Goal: Task Accomplishment & Management: Manage account settings

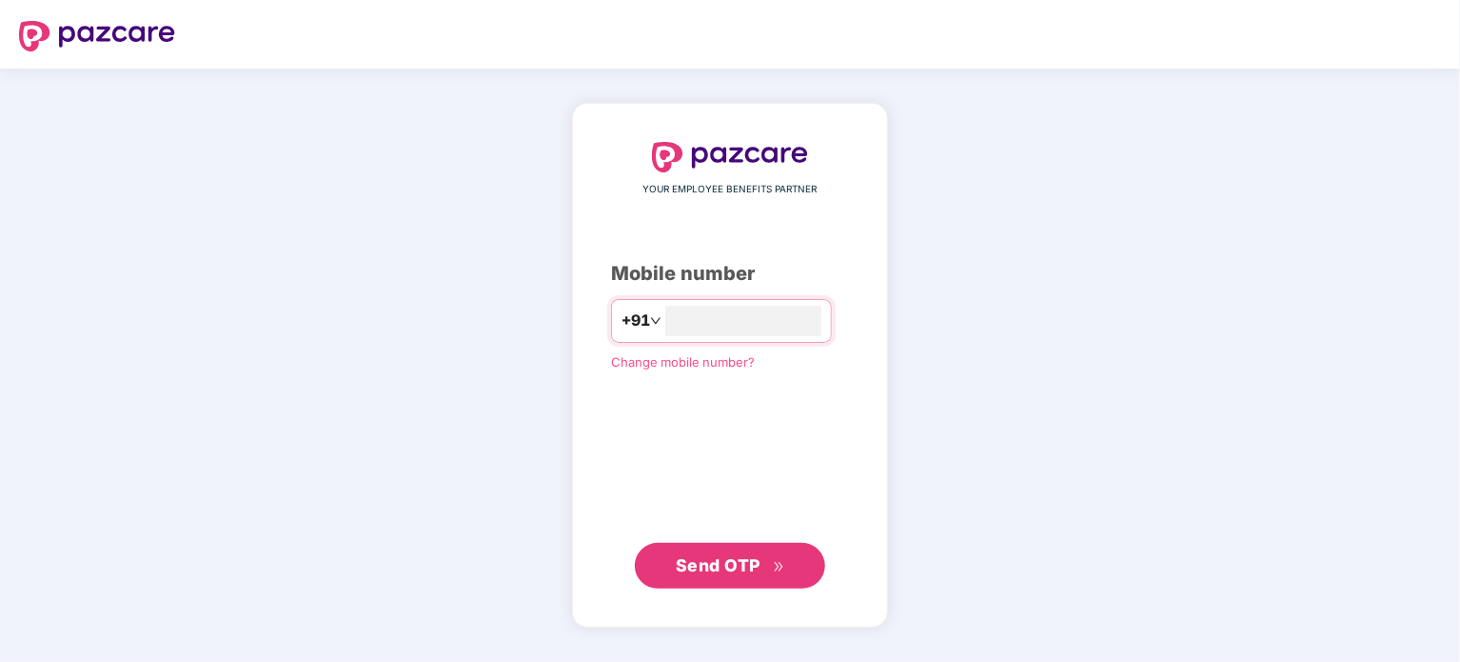
type input "**********"
click at [701, 574] on span "Send OTP" at bounding box center [718, 565] width 85 height 20
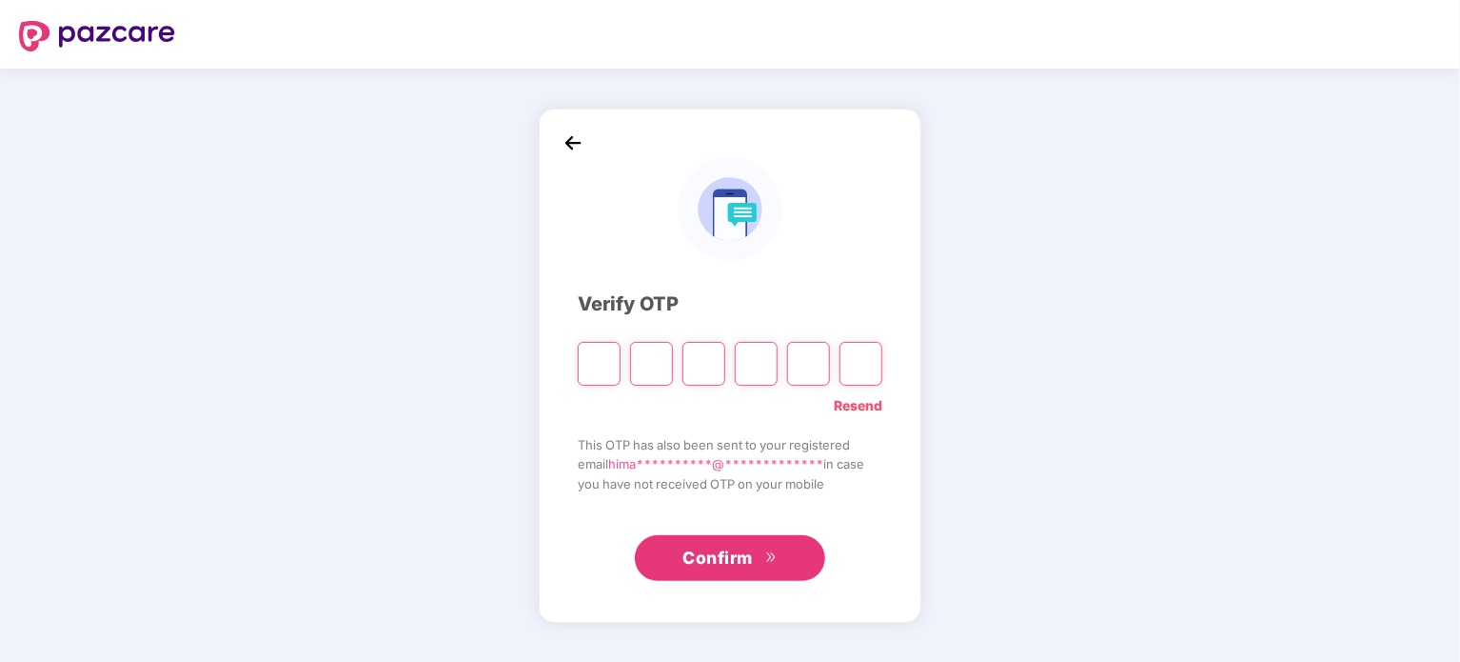
type input "*"
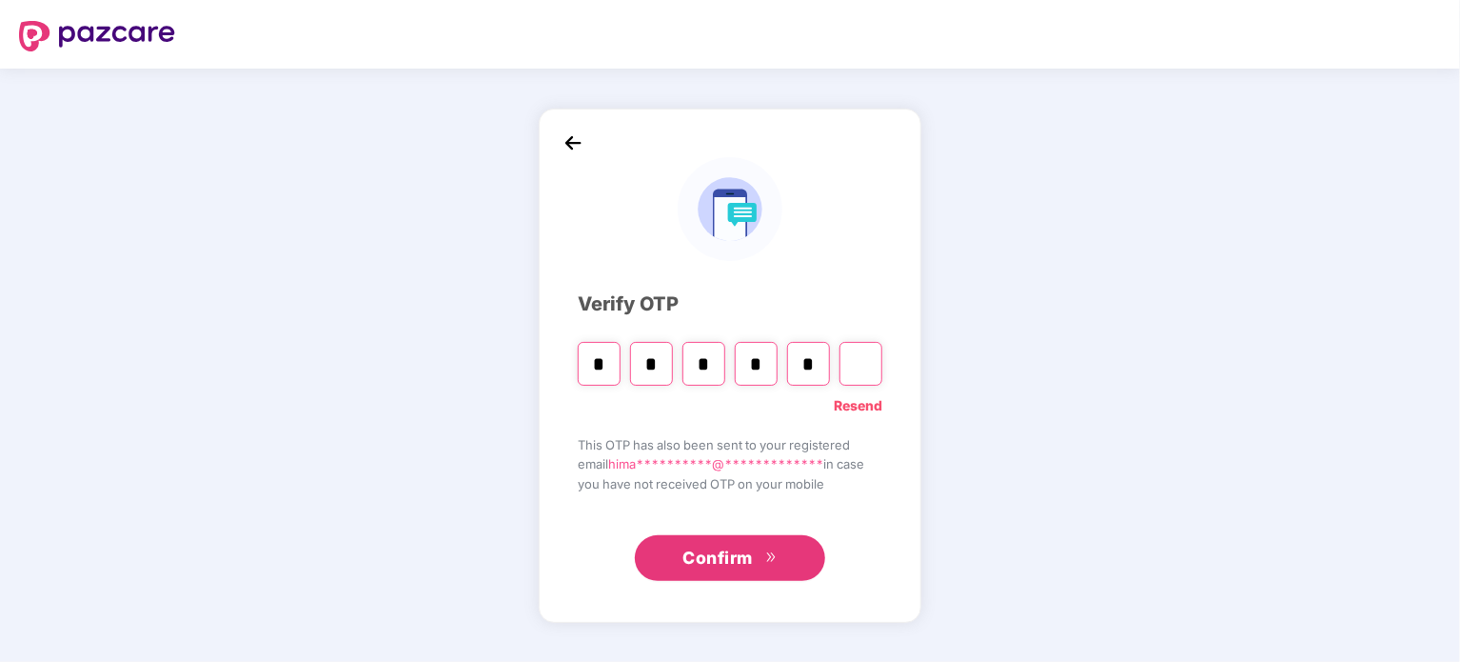
type input "*"
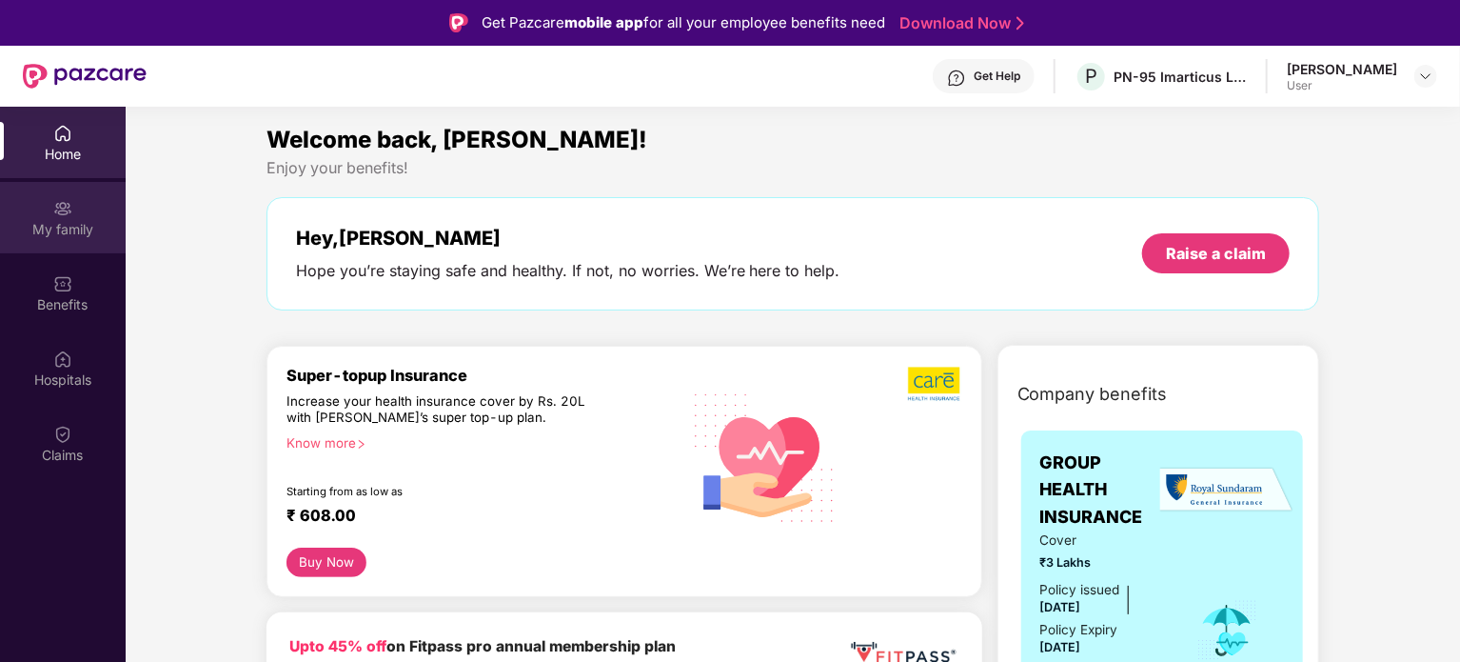
click at [75, 250] on div "My family" at bounding box center [63, 217] width 126 height 71
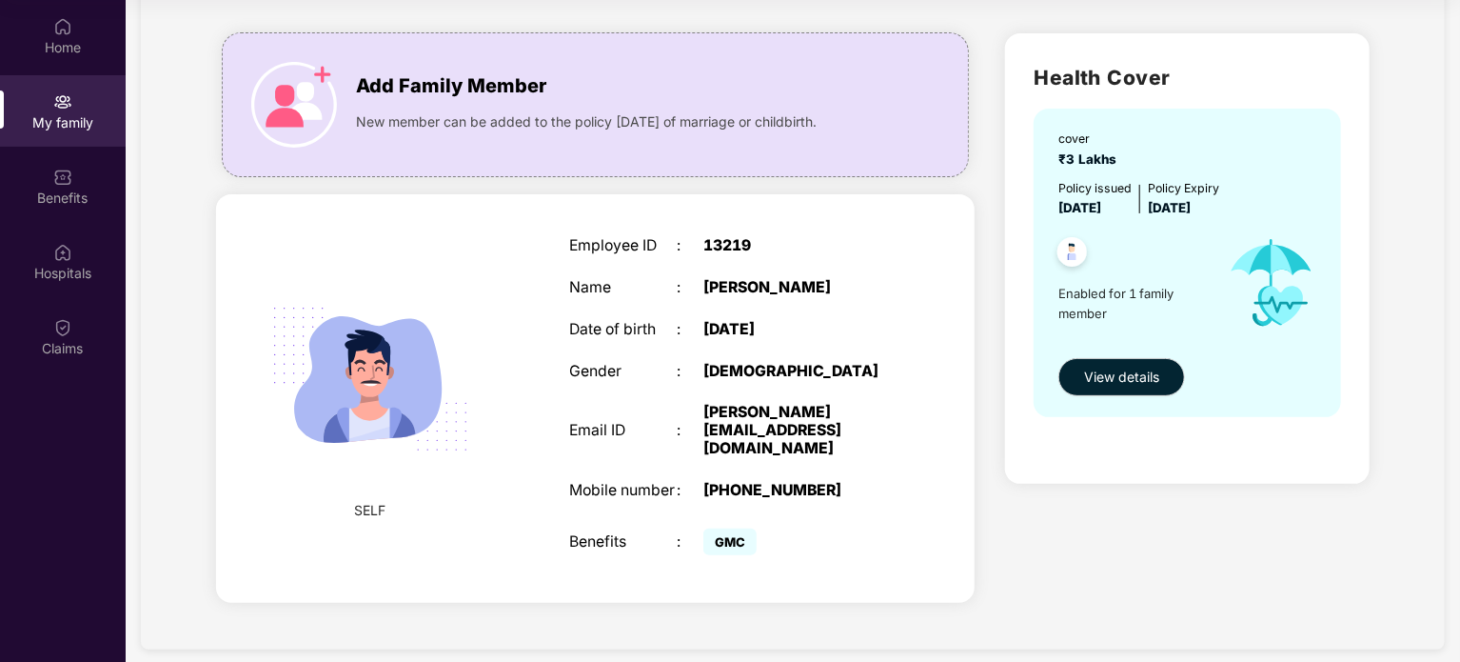
scroll to position [62, 0]
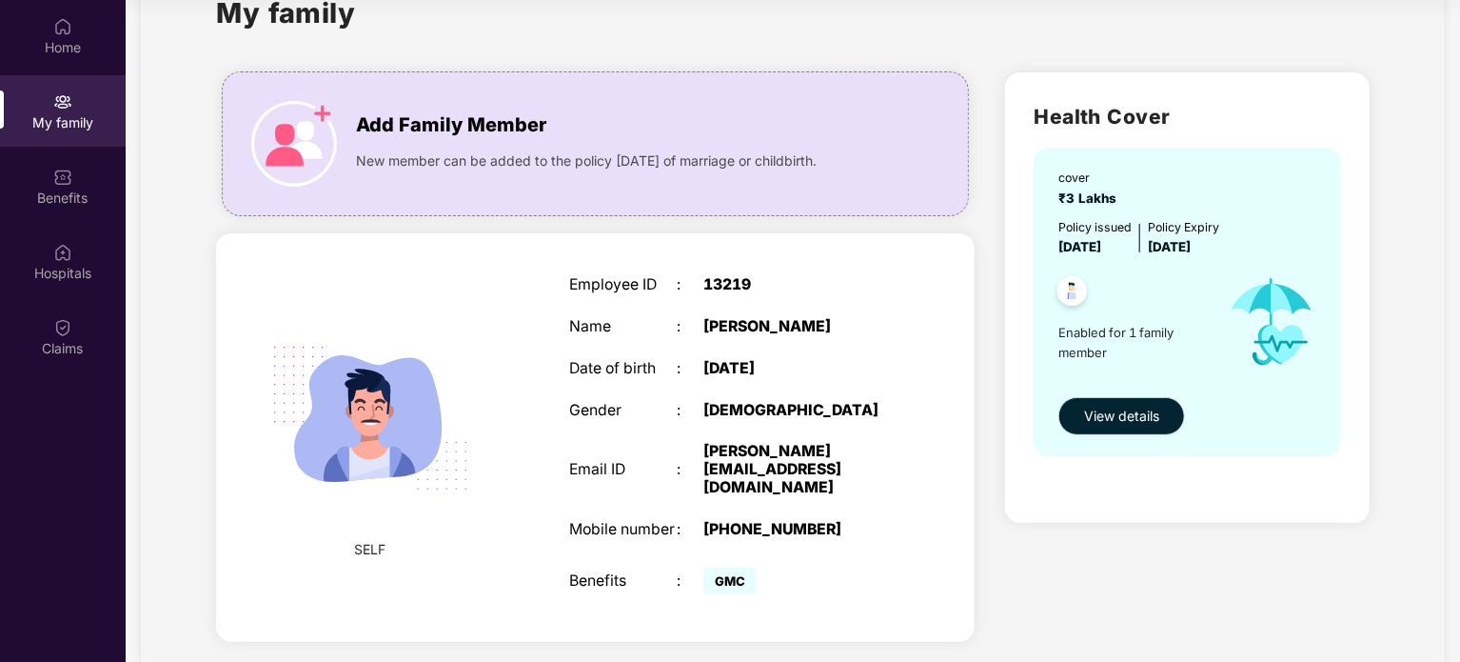
click at [1129, 417] on span "View details" at bounding box center [1121, 415] width 75 height 21
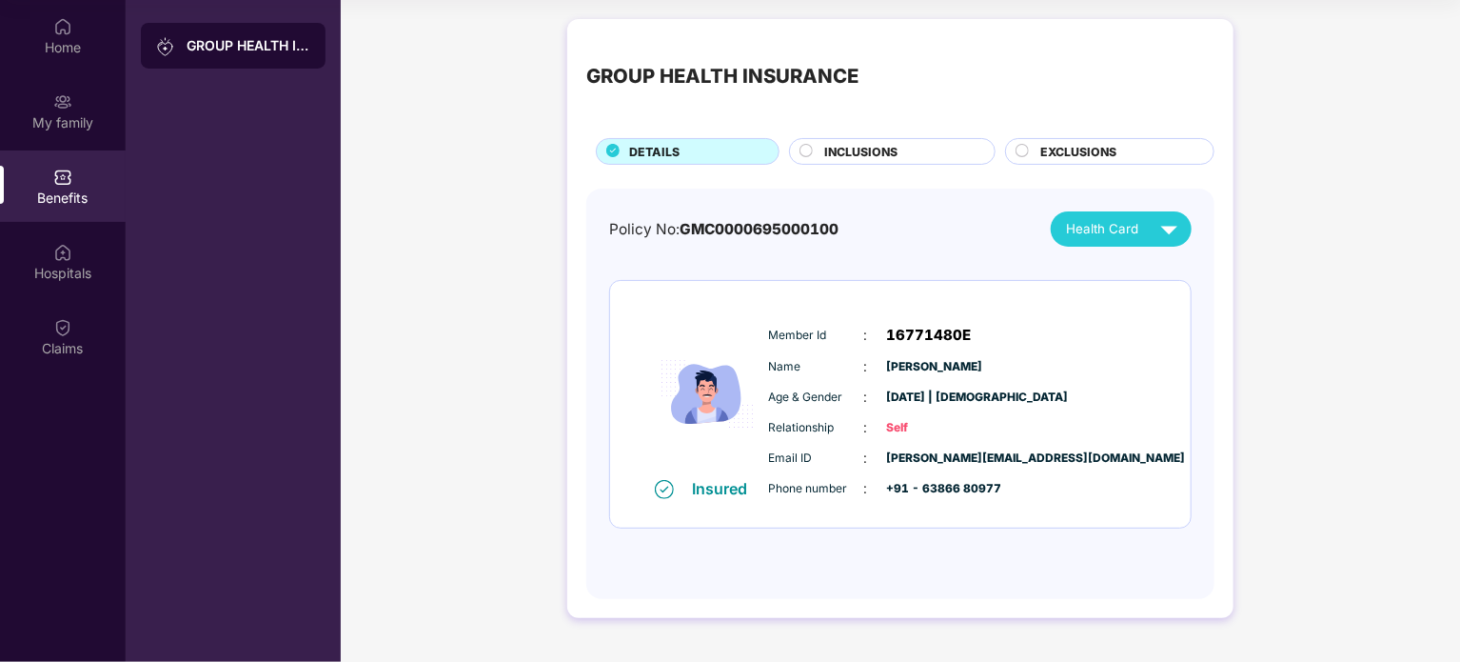
click at [867, 150] on span "INCLUSIONS" at bounding box center [860, 152] width 73 height 18
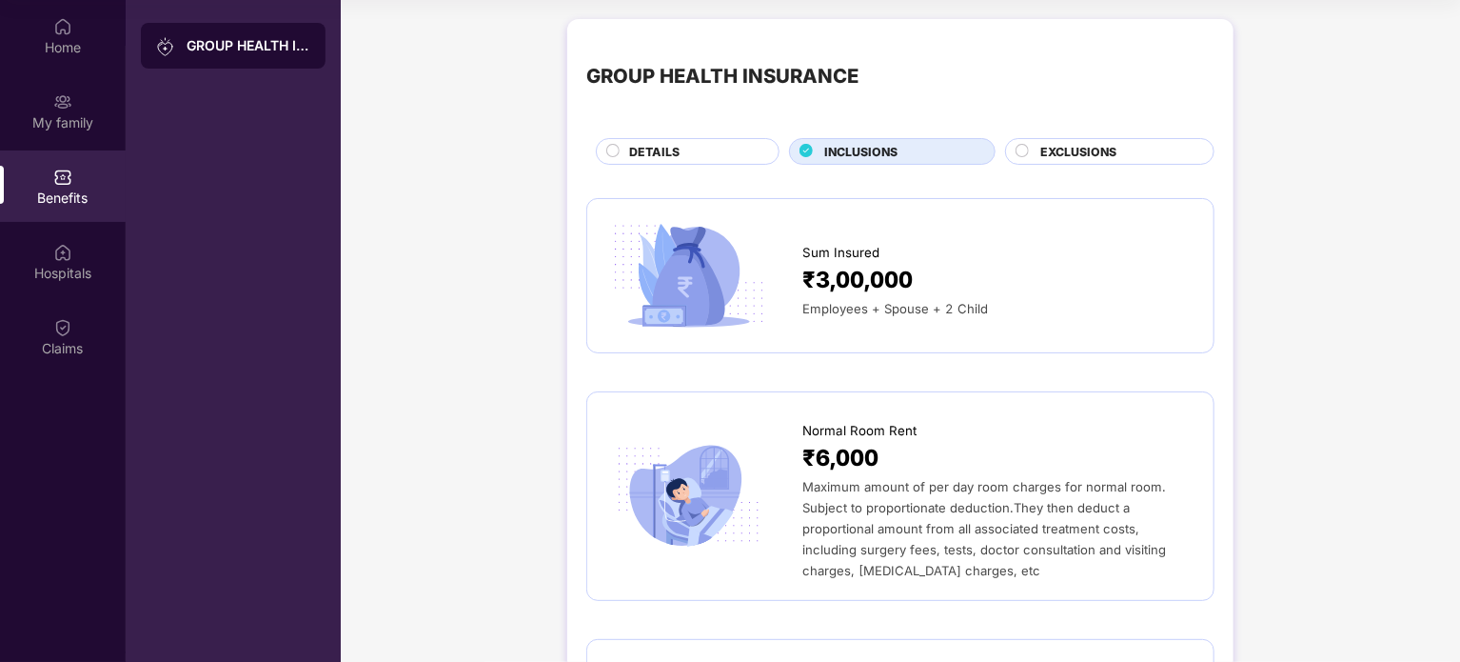
click at [1066, 151] on span "EXCLUSIONS" at bounding box center [1078, 152] width 76 height 18
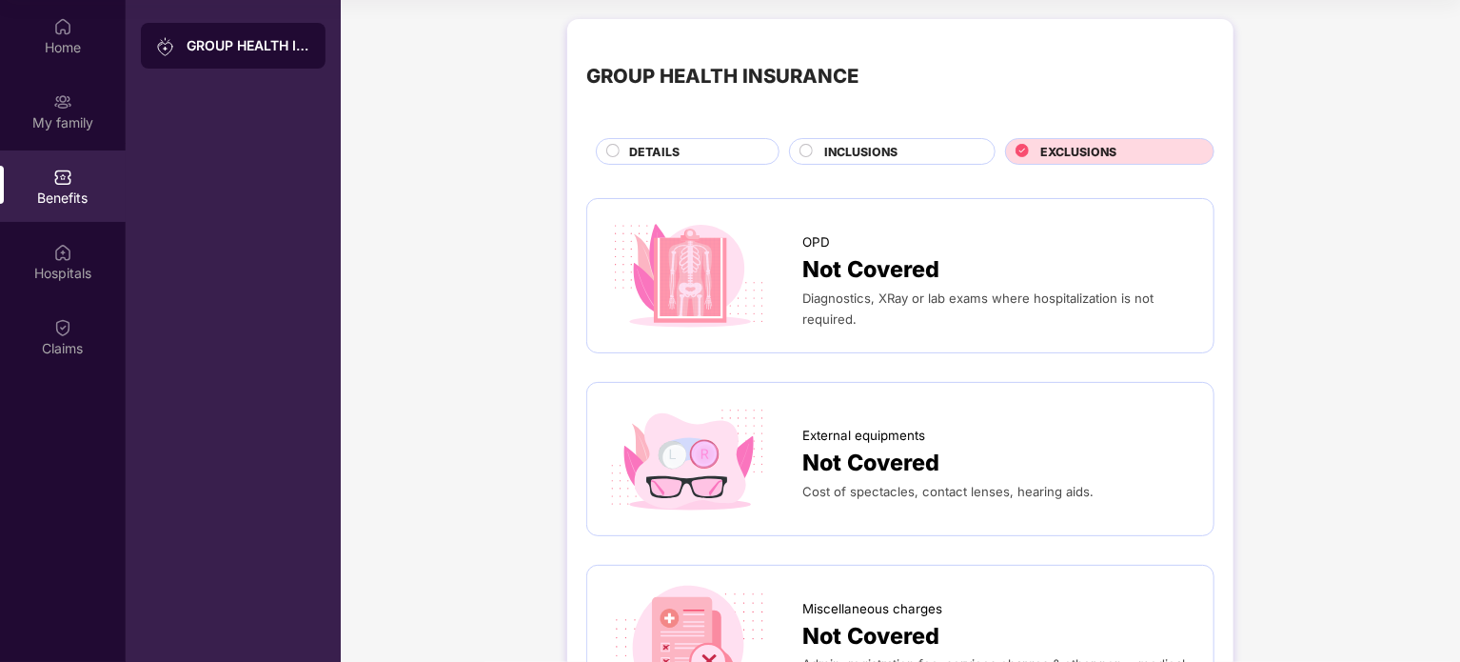
click at [801, 150] on circle at bounding box center [806, 151] width 12 height 12
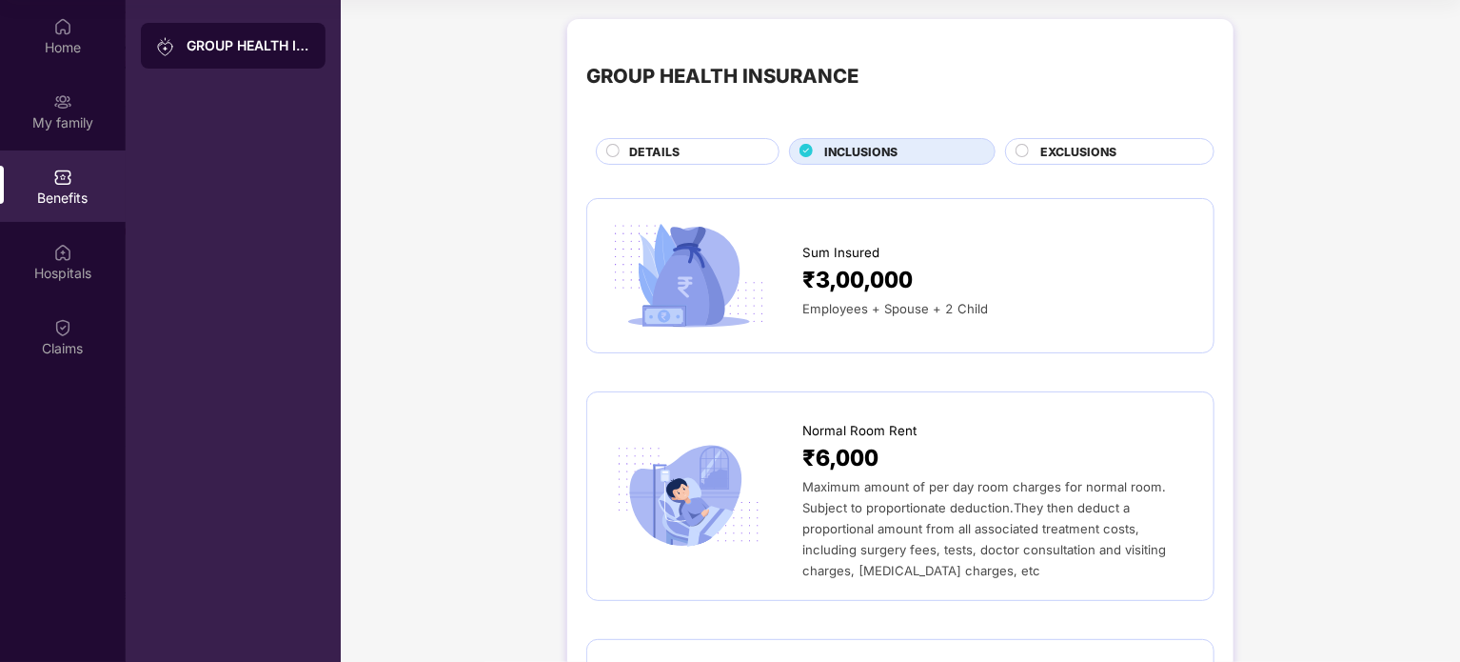
click at [686, 150] on div "DETAILS" at bounding box center [694, 153] width 149 height 21
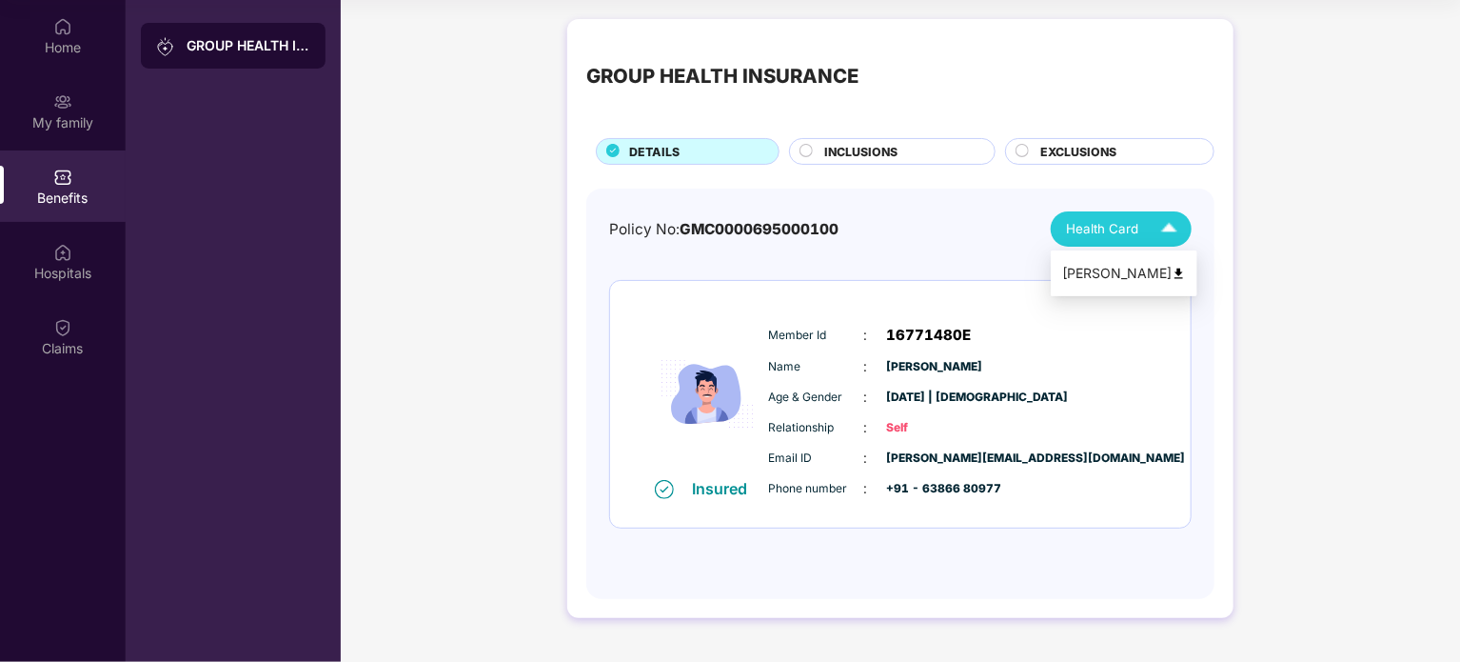
click at [1109, 240] on div "Health Card" at bounding box center [1126, 228] width 120 height 33
click at [1116, 269] on div "[PERSON_NAME]" at bounding box center [1124, 273] width 124 height 21
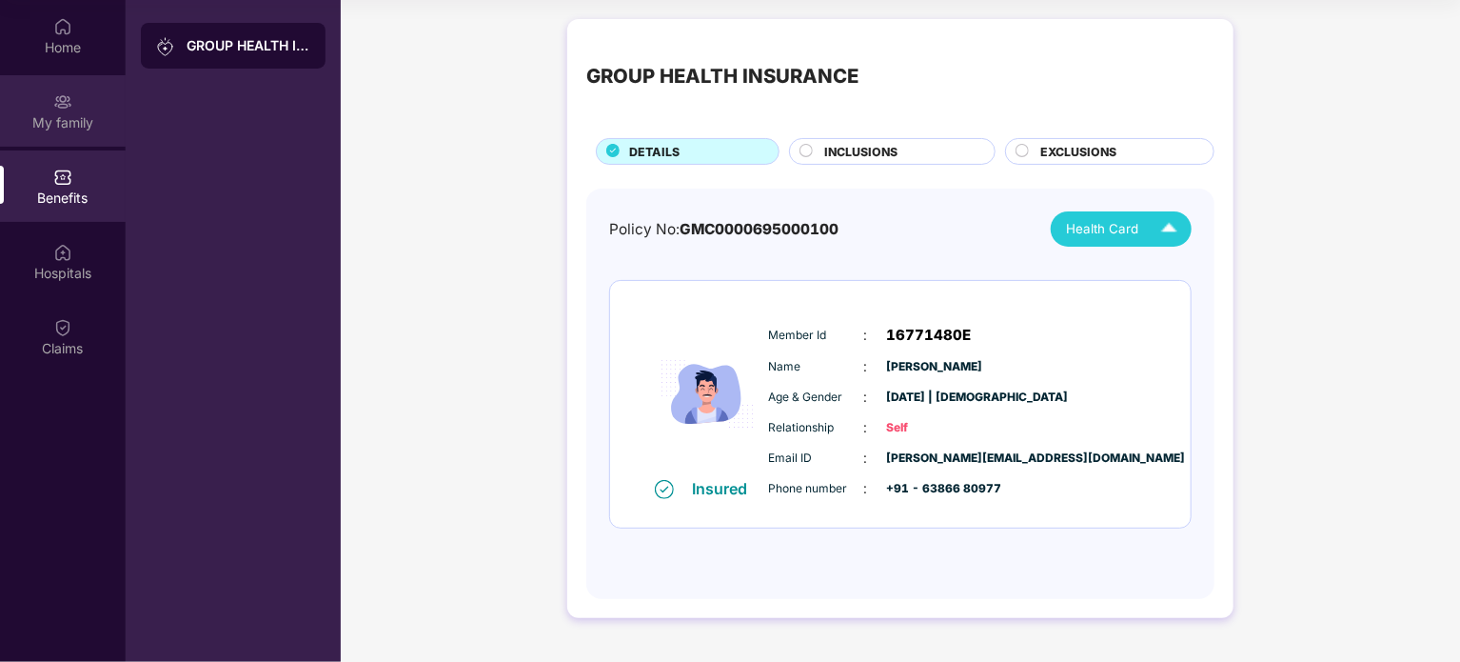
click at [59, 128] on div "My family" at bounding box center [63, 122] width 126 height 19
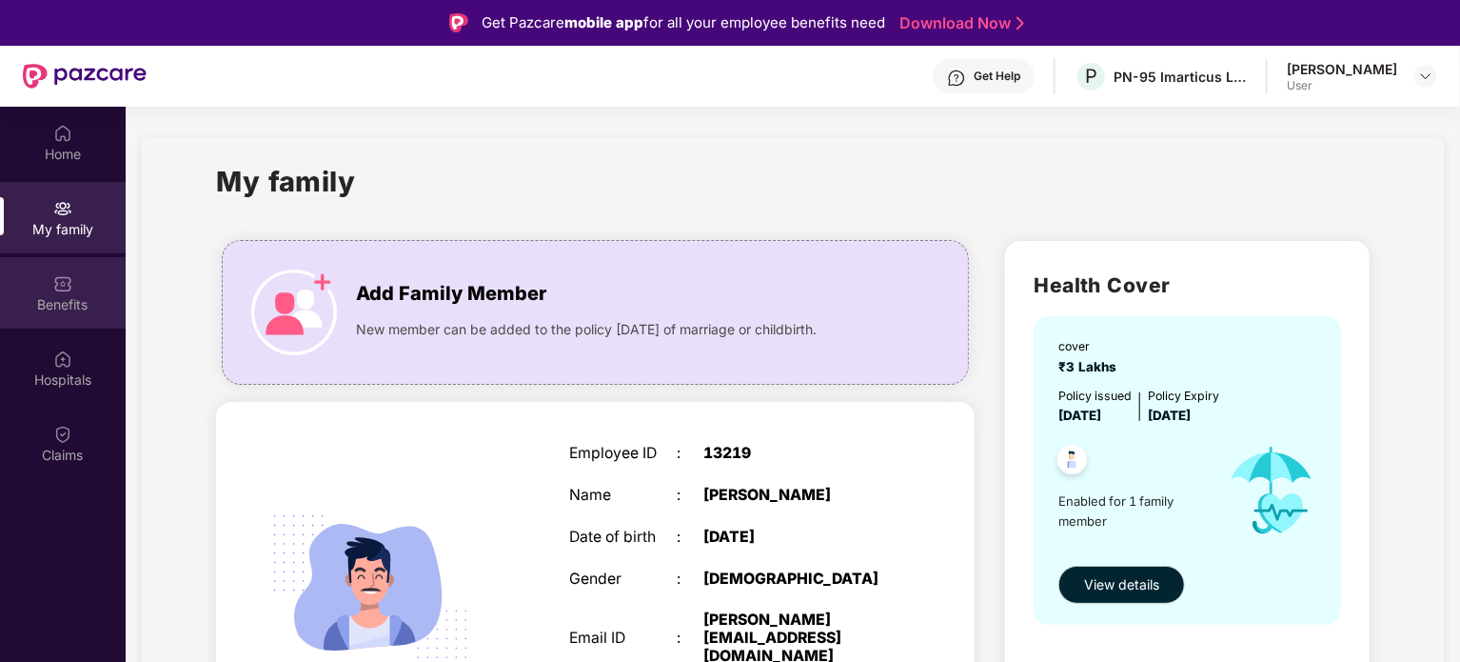
click at [51, 295] on div "Benefits" at bounding box center [63, 304] width 126 height 19
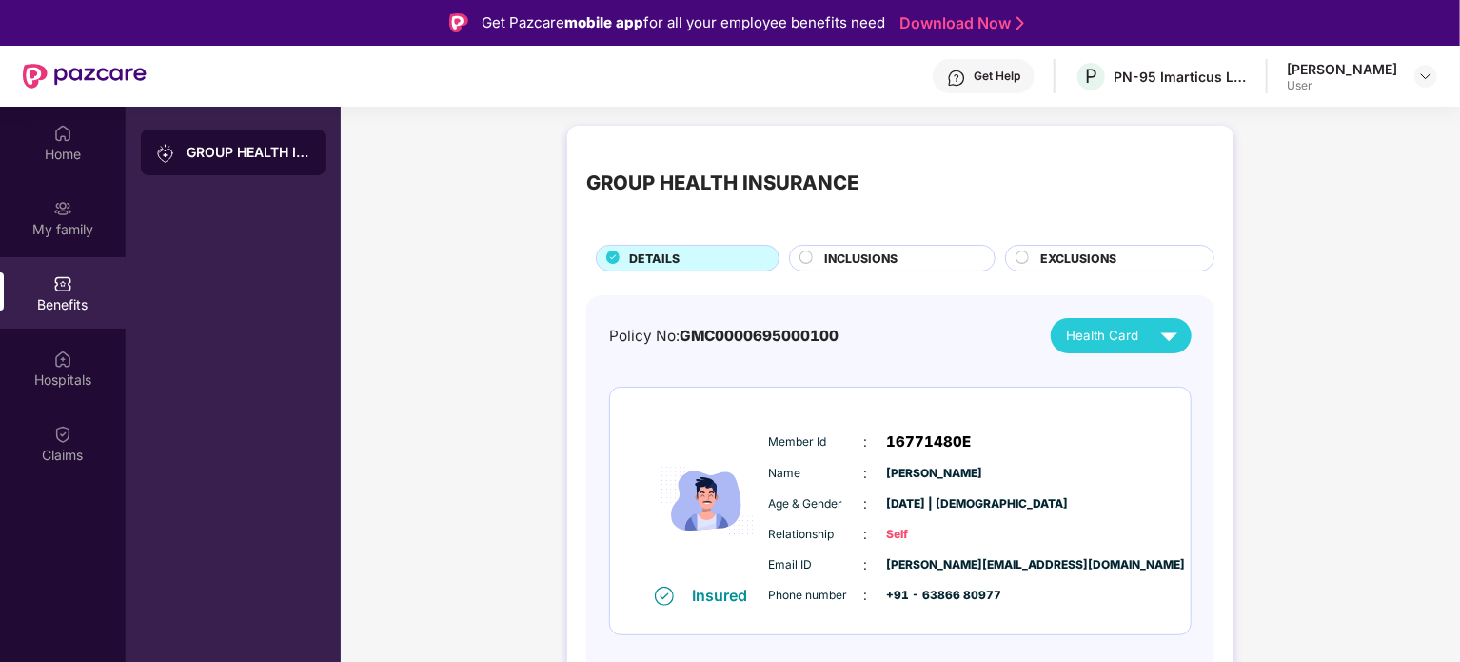
scroll to position [107, 0]
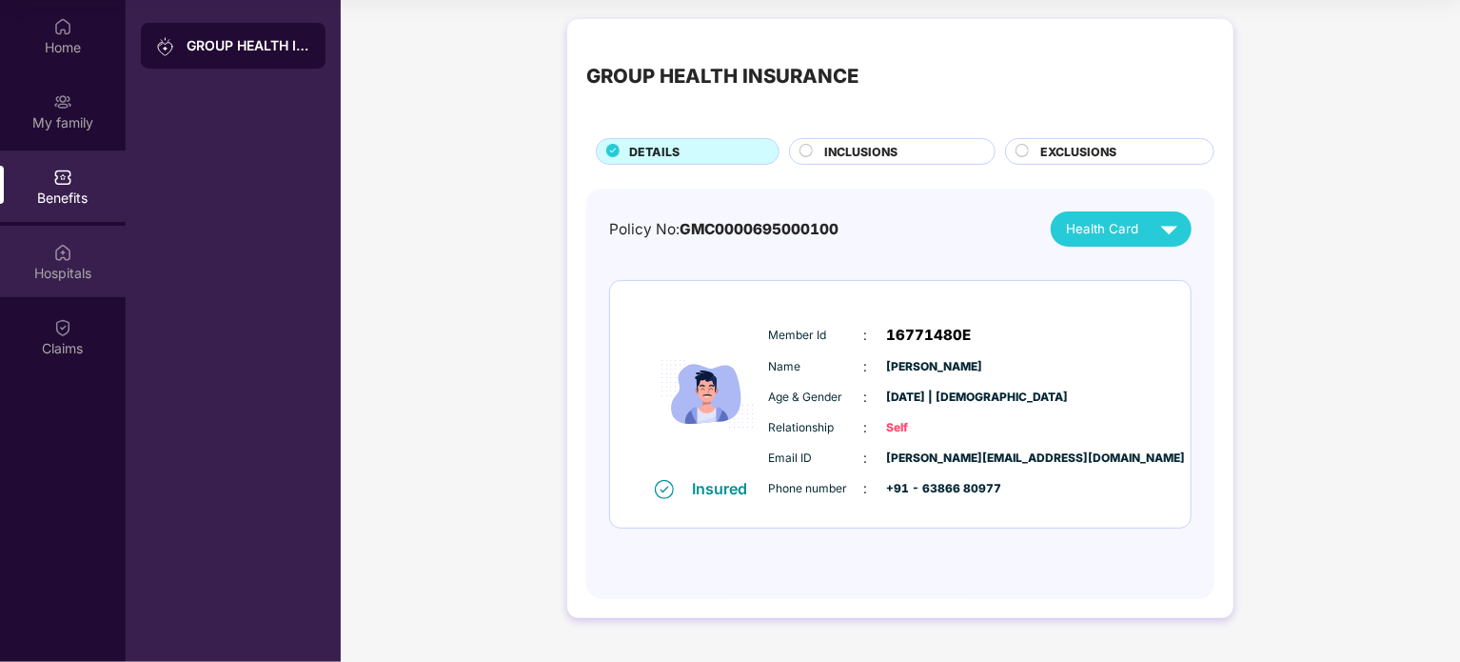
click at [68, 259] on img at bounding box center [62, 252] width 19 height 19
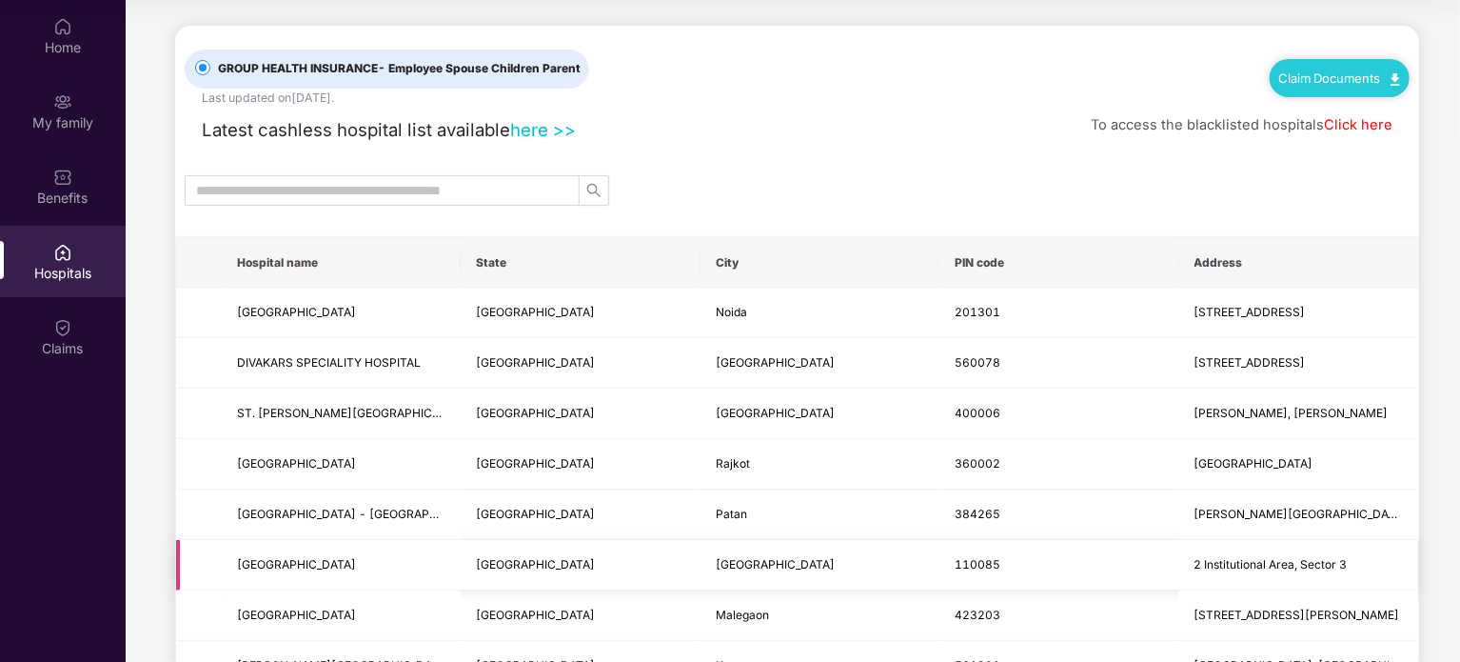
scroll to position [4, 0]
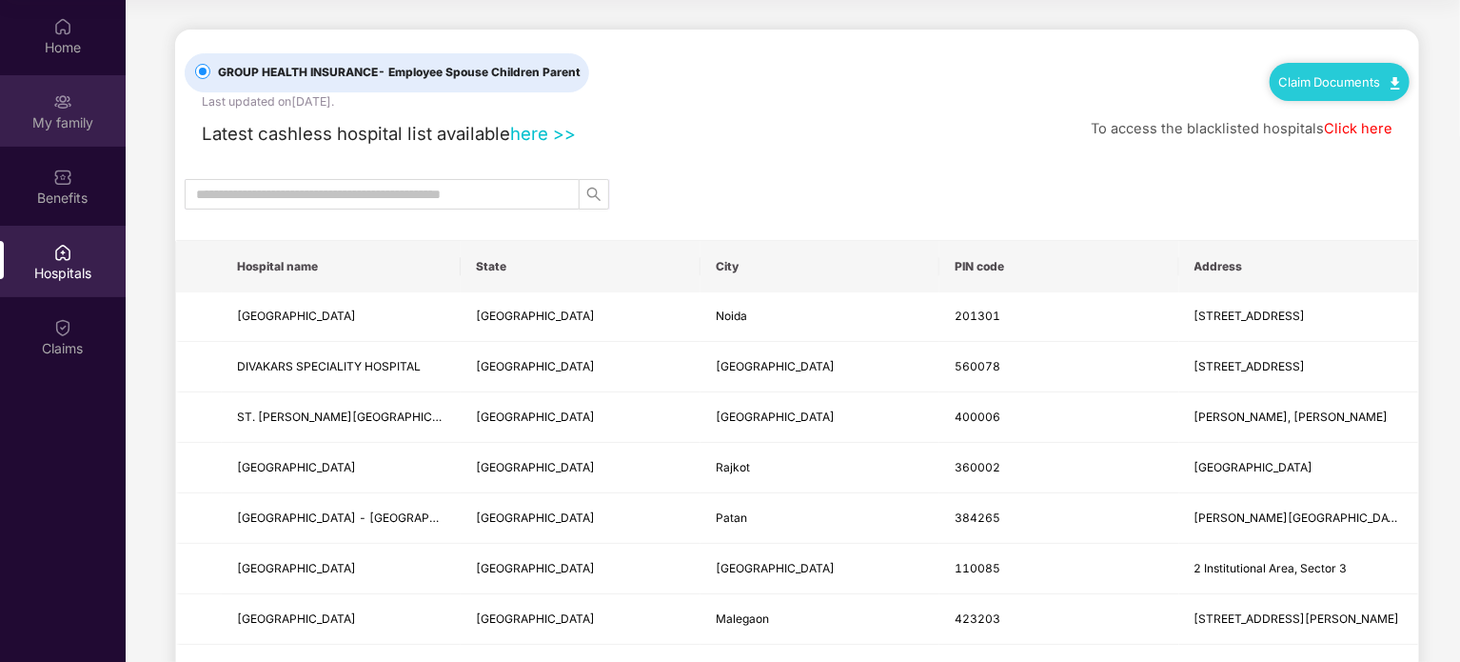
click at [67, 114] on div "My family" at bounding box center [63, 122] width 126 height 19
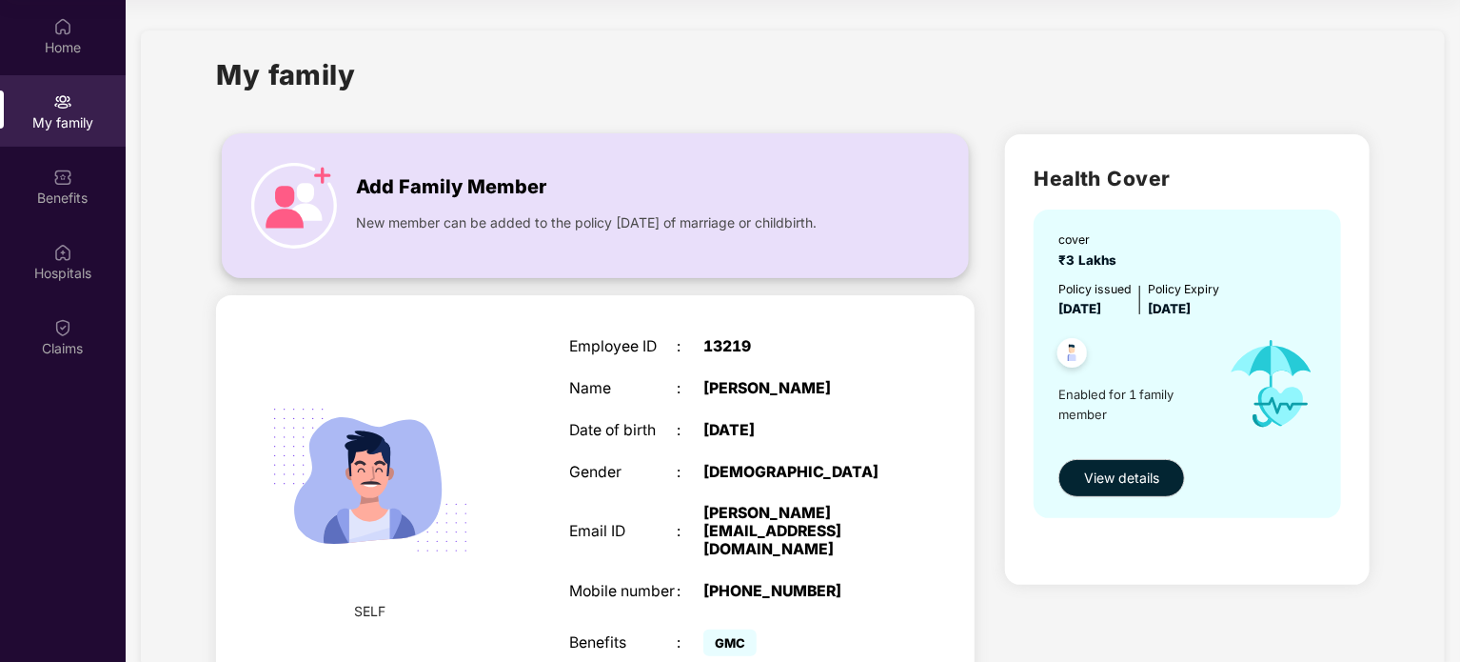
click at [442, 192] on span "Add Family Member" at bounding box center [451, 187] width 190 height 30
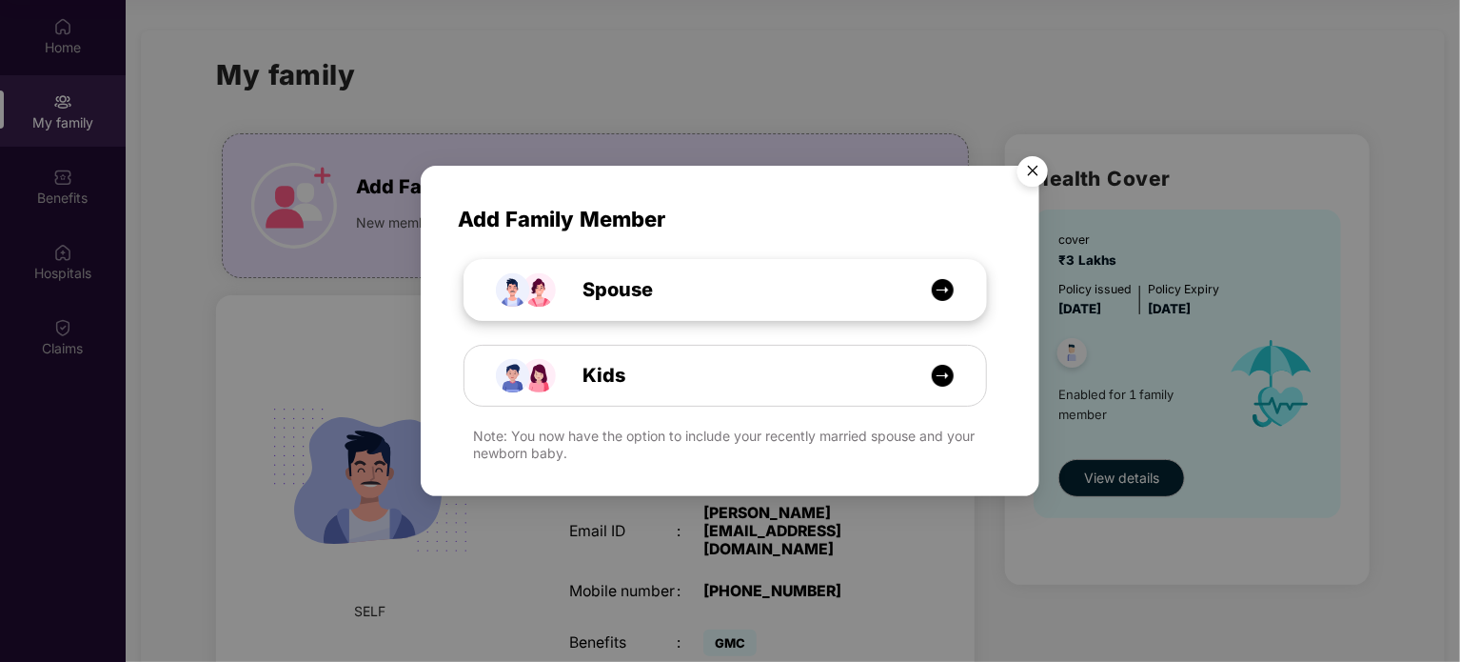
click at [899, 304] on div "Spouse" at bounding box center [735, 290] width 391 height 30
select select "****"
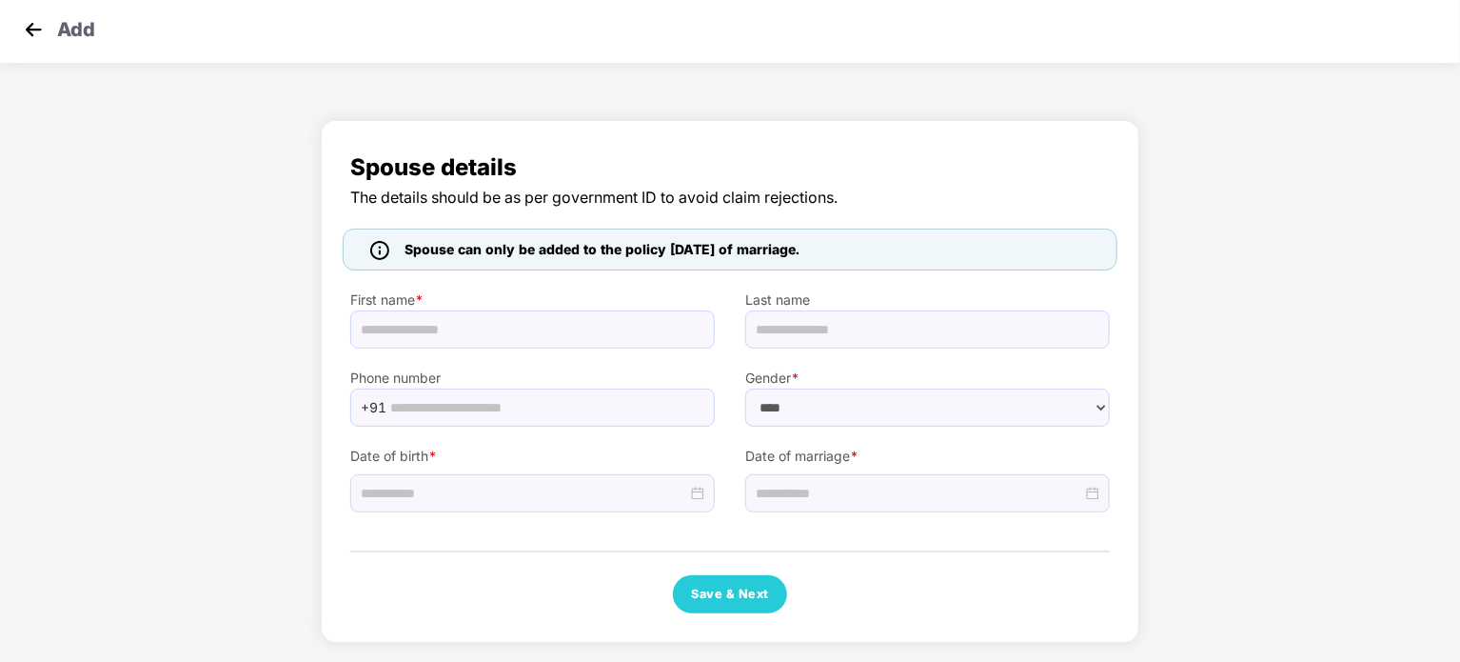
scroll to position [4, 0]
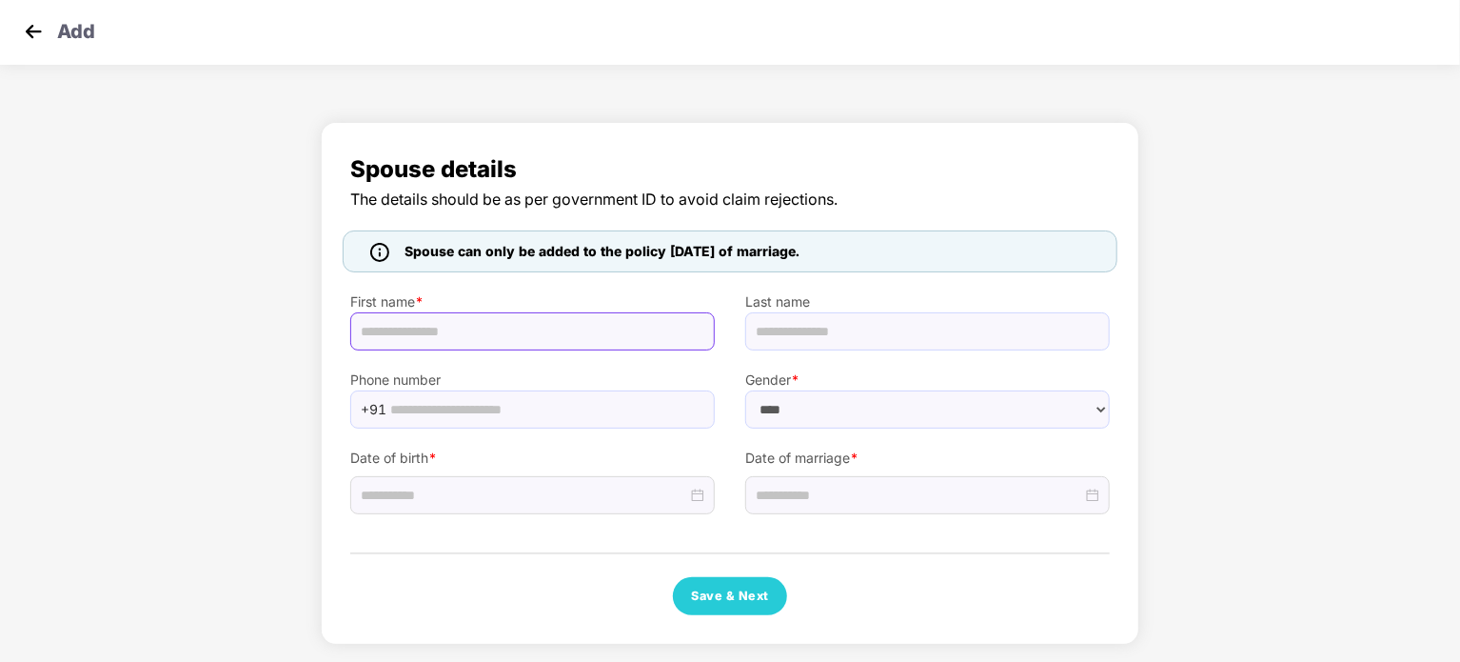
click at [529, 330] on input "text" at bounding box center [532, 331] width 365 height 38
click at [453, 540] on div "Spouse details The details should be as per government ID to avoid claim reject…" at bounding box center [730, 383] width 760 height 464
click at [34, 35] on img at bounding box center [33, 31] width 29 height 29
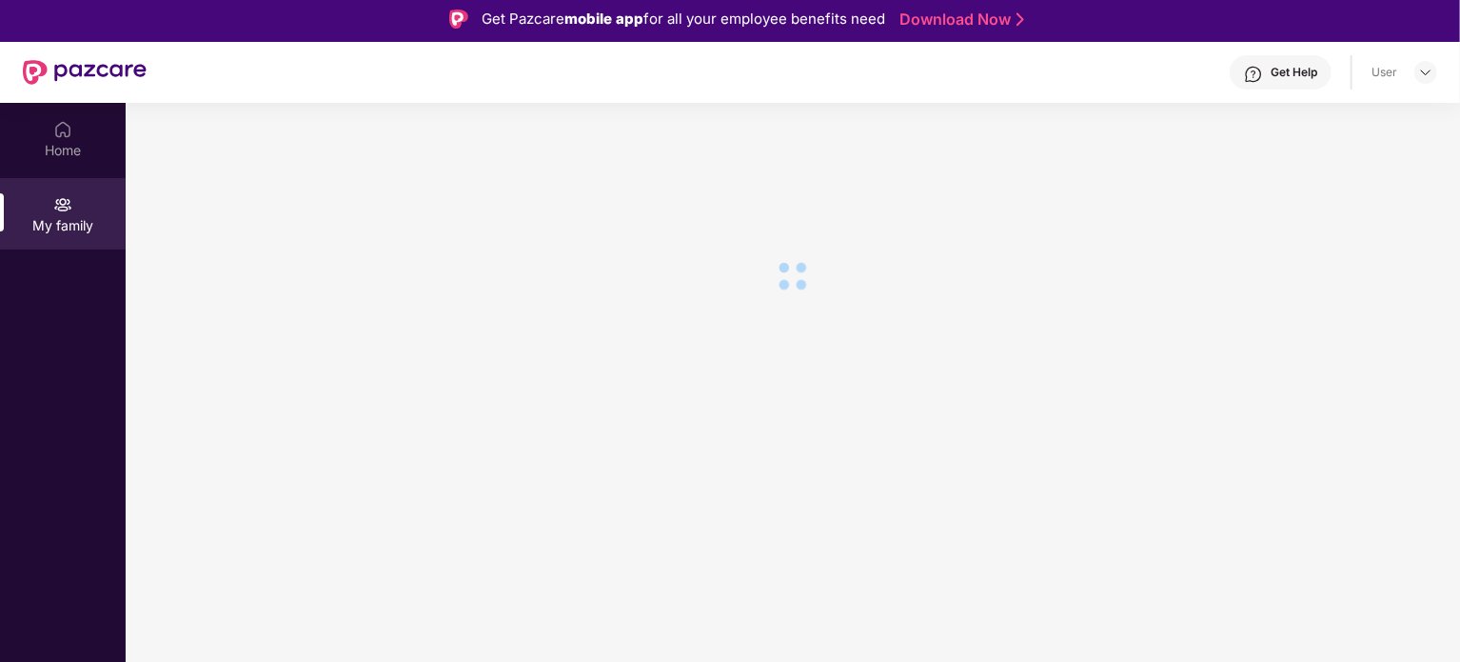
scroll to position [107, 0]
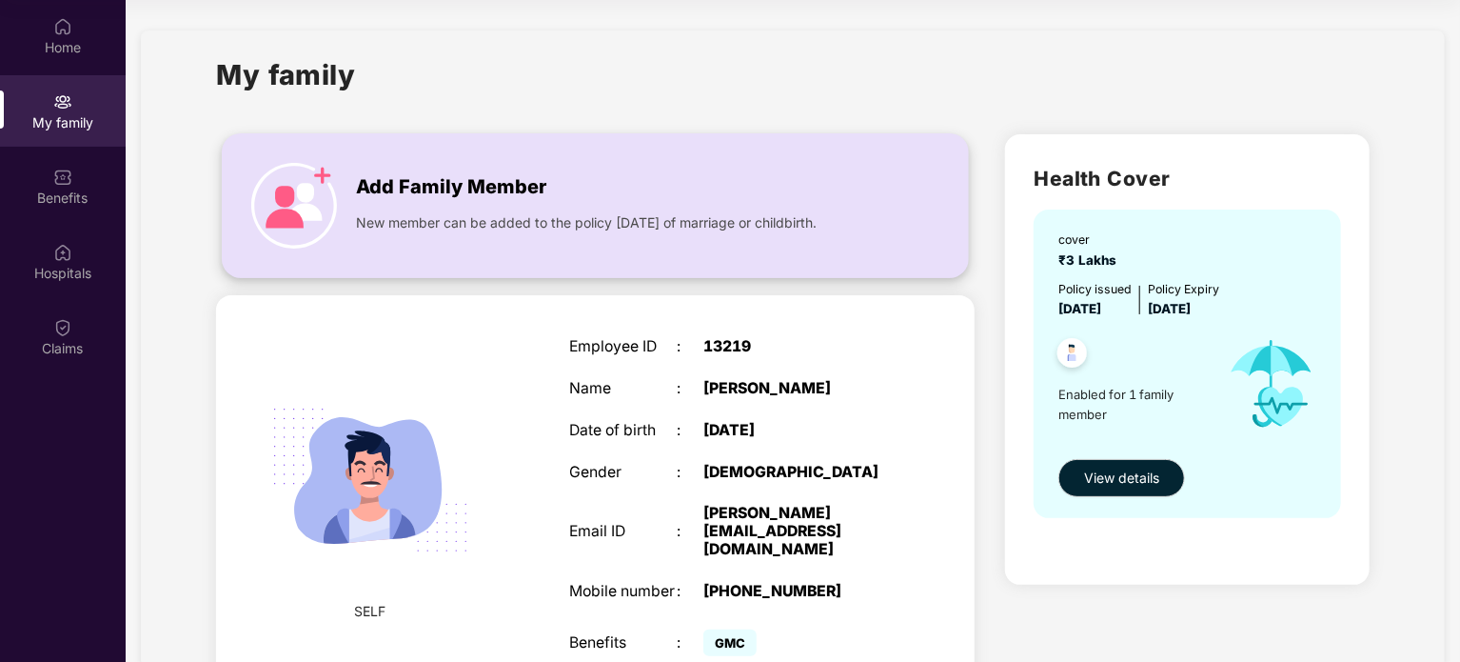
click at [646, 223] on span "New member can be added to the policy [DATE] of marriage or childbirth." at bounding box center [586, 222] width 461 height 21
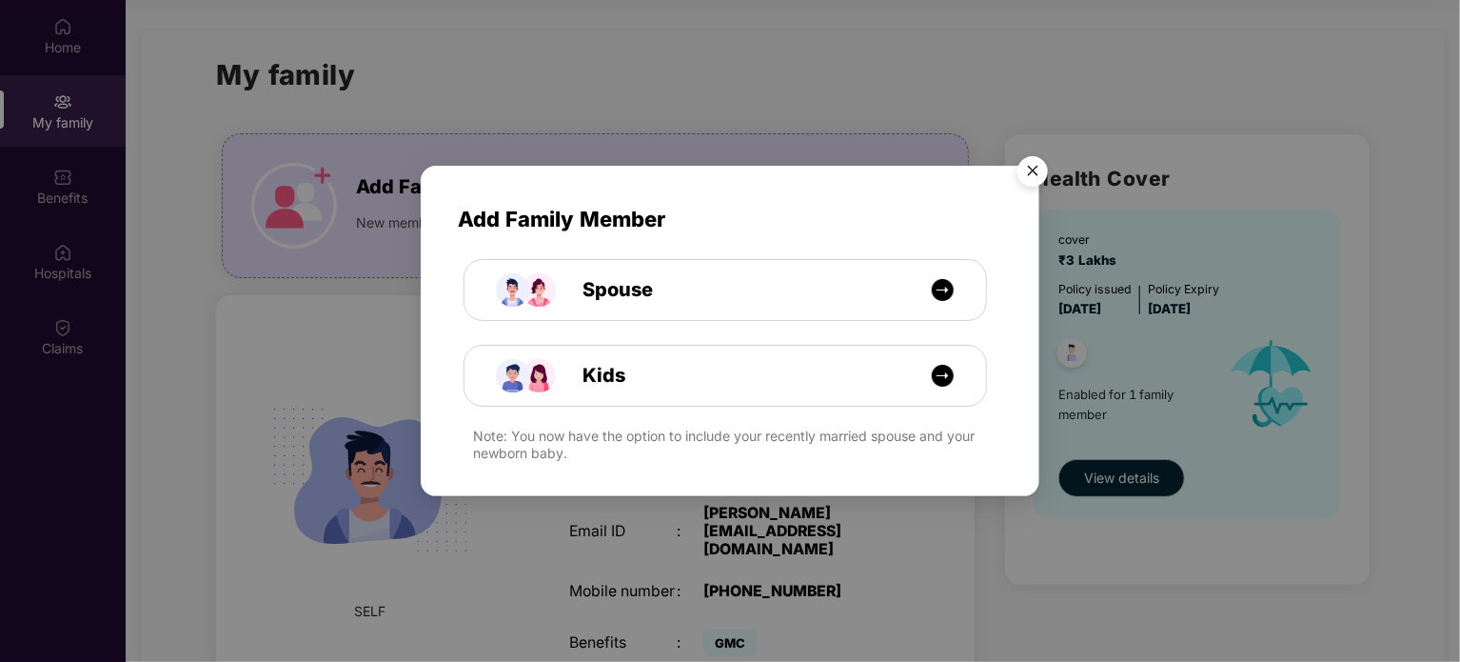
click at [1039, 172] on img "Close" at bounding box center [1032, 174] width 53 height 53
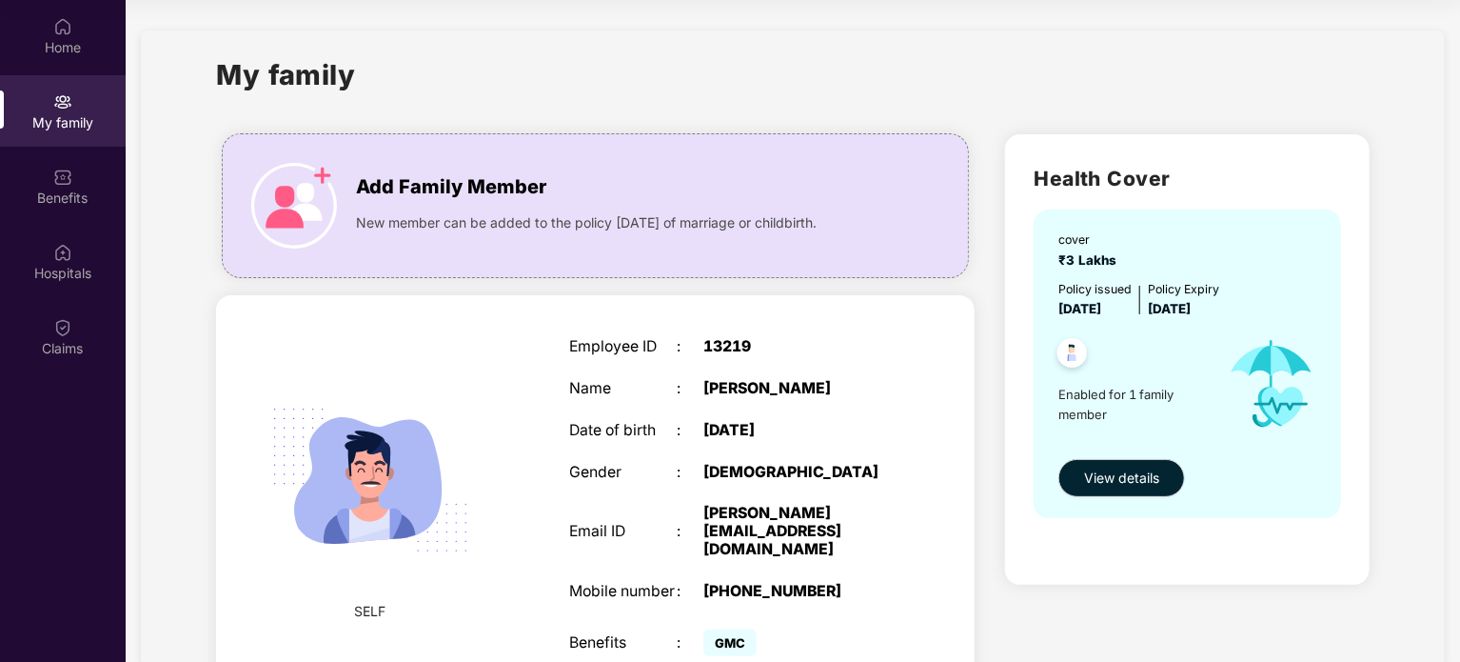
click at [1071, 356] on img at bounding box center [1072, 355] width 47 height 47
click at [1147, 484] on span "View details" at bounding box center [1121, 477] width 75 height 21
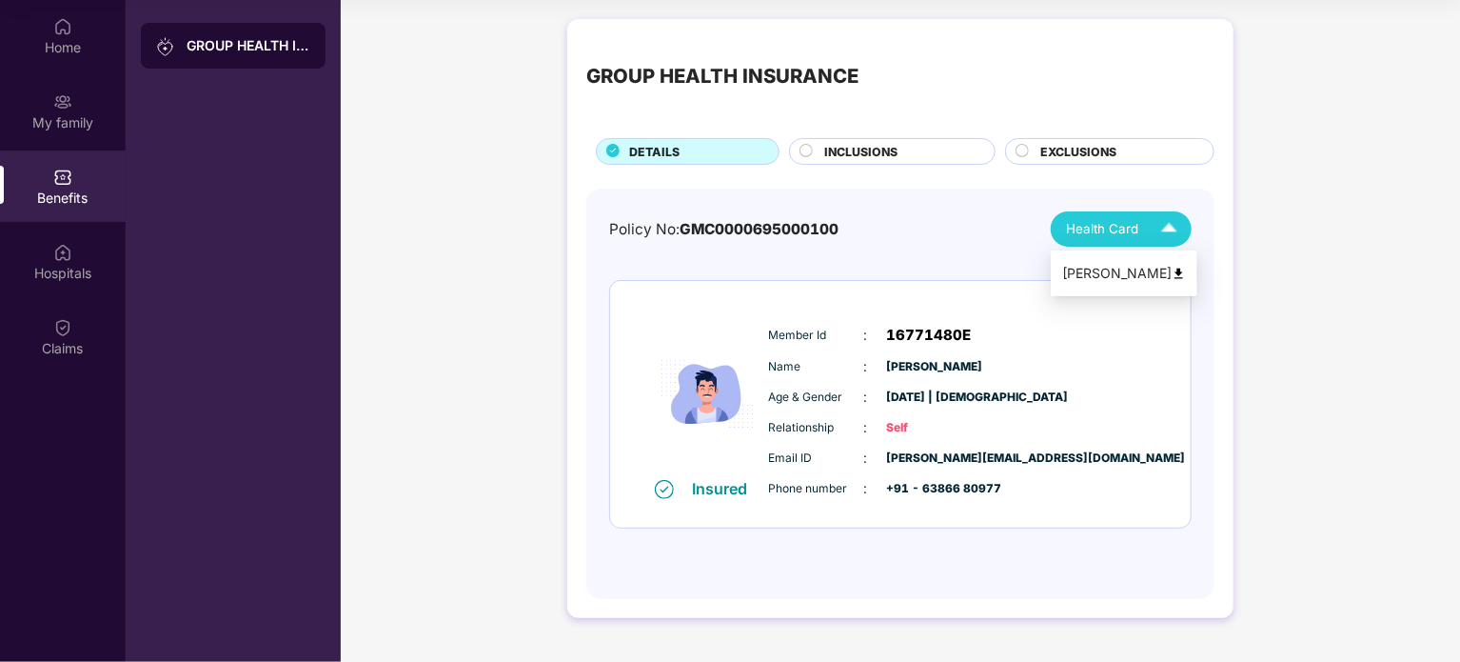
click at [1106, 235] on span "Health Card" at bounding box center [1102, 229] width 72 height 20
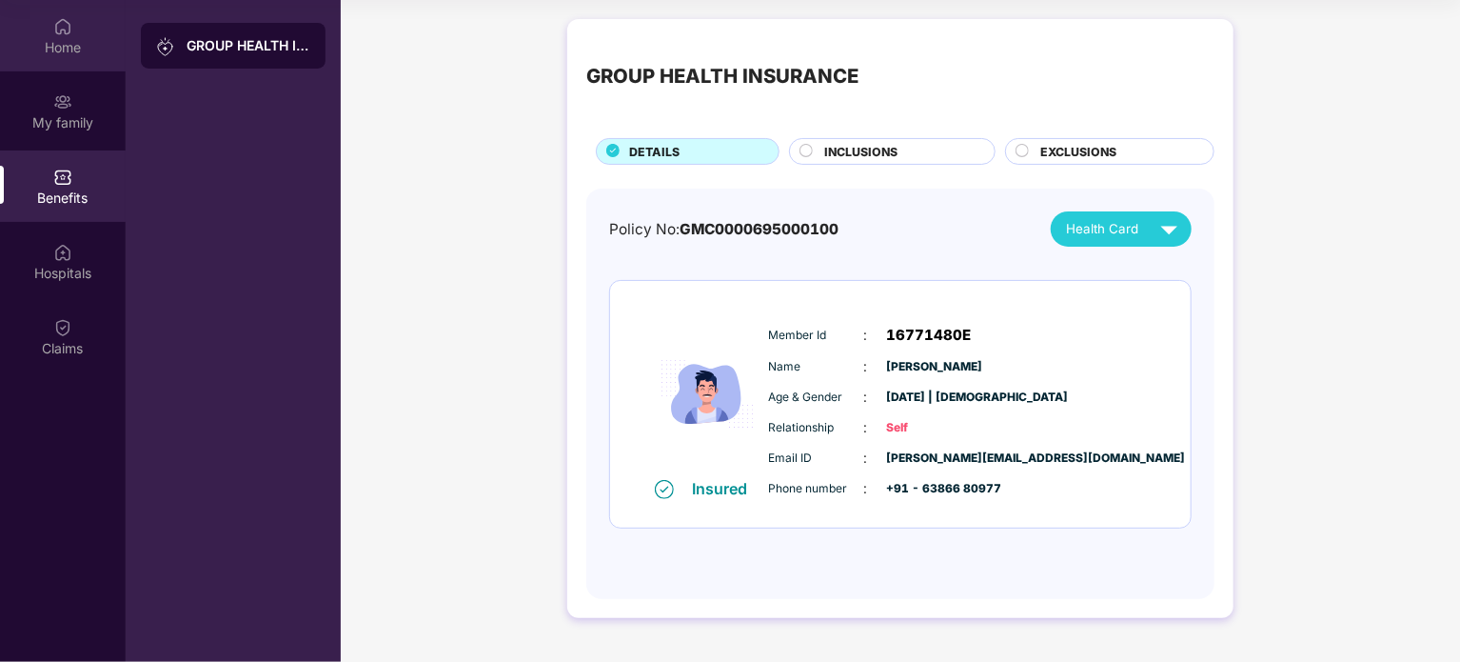
click at [46, 19] on div "Home" at bounding box center [63, 35] width 126 height 71
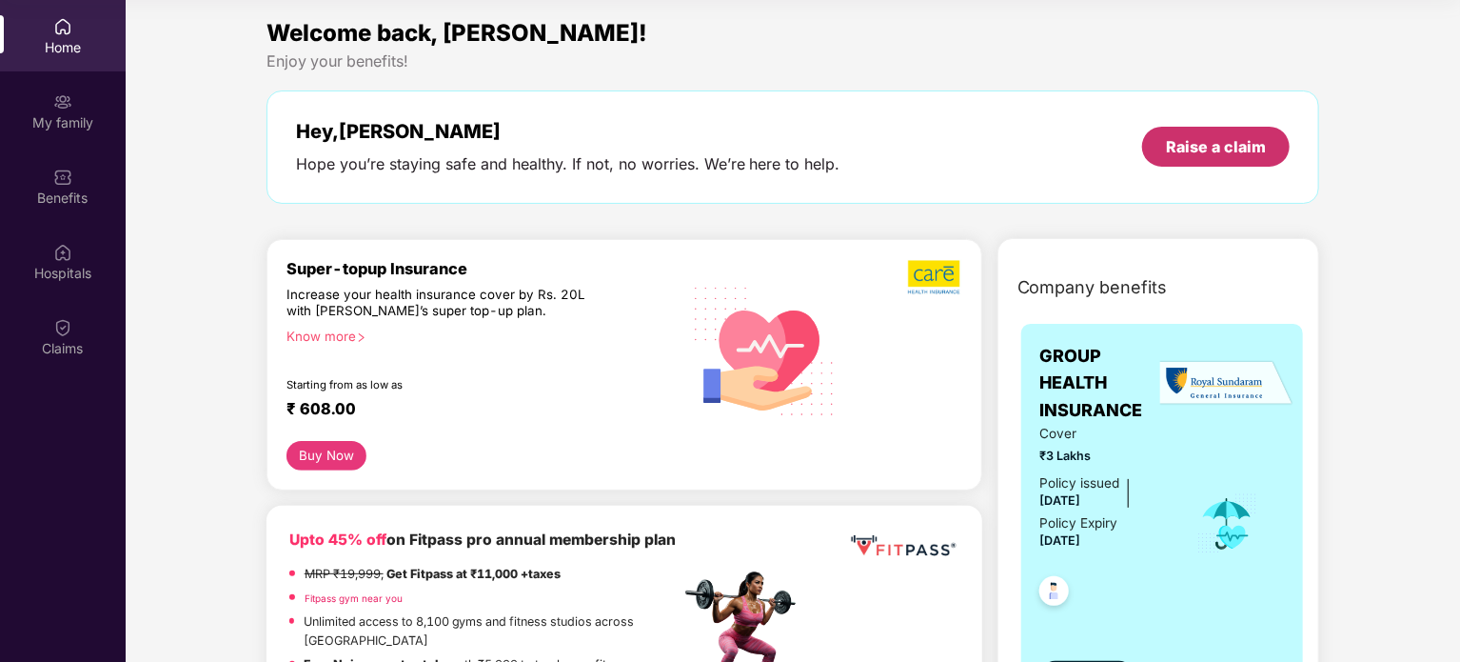
click at [1199, 141] on div "Raise a claim" at bounding box center [1216, 146] width 100 height 21
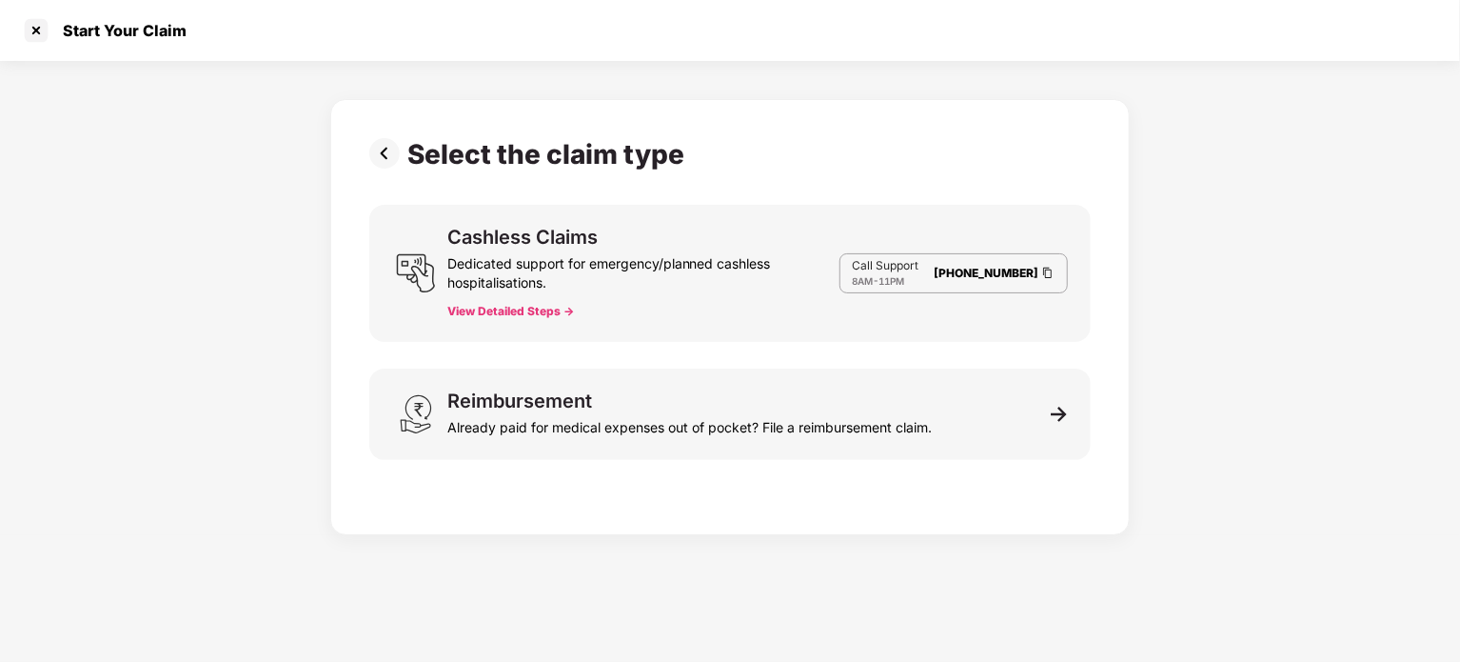
scroll to position [46, 0]
click at [515, 309] on button "View Detailed Steps ->" at bounding box center [510, 311] width 127 height 15
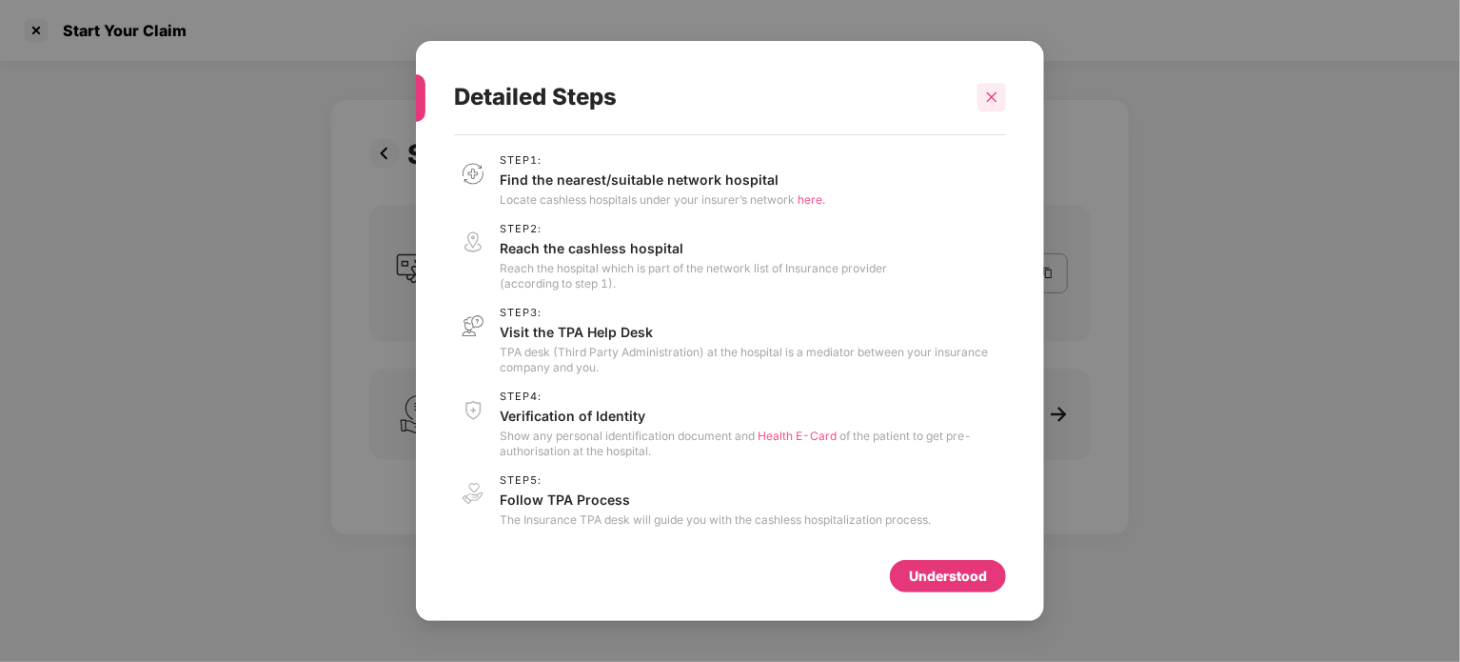
click at [985, 102] on icon "close" at bounding box center [991, 96] width 13 height 13
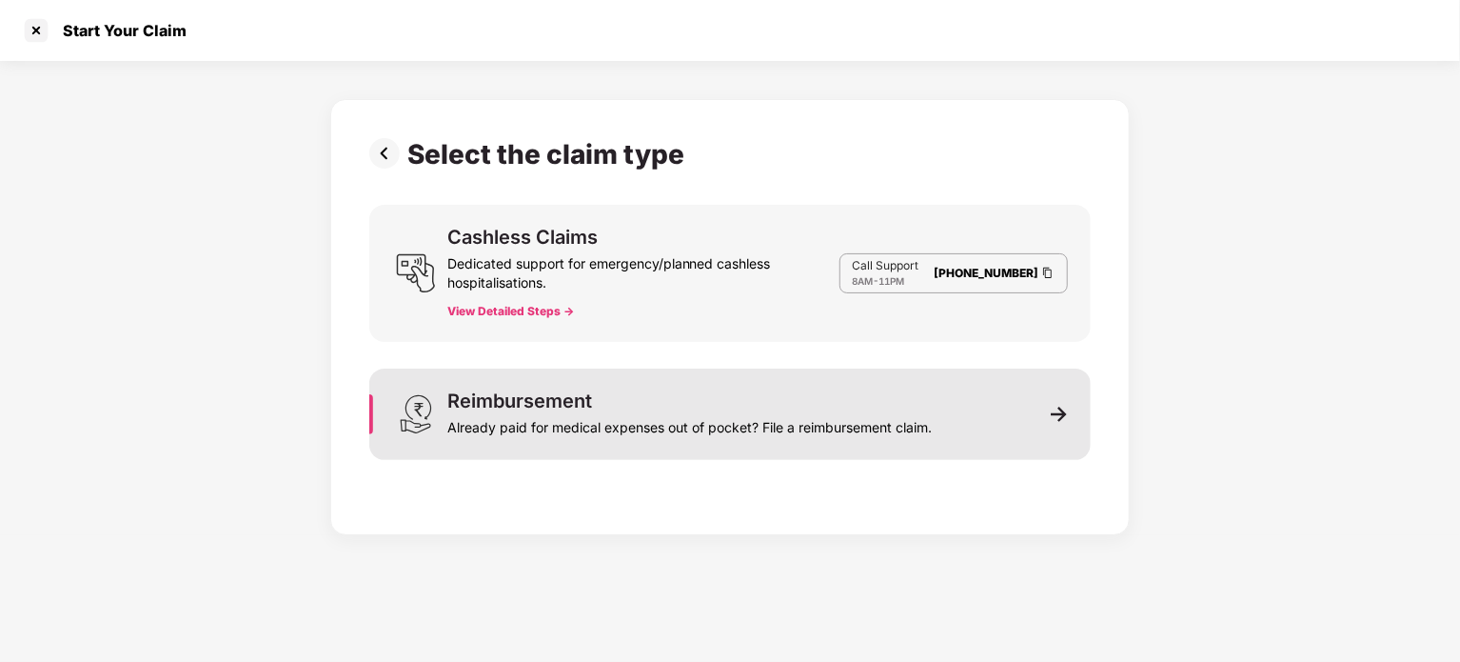
click at [980, 433] on div "Reimbursement Already paid for medical expenses out of pocket? File a reimburse…" at bounding box center [729, 413] width 721 height 91
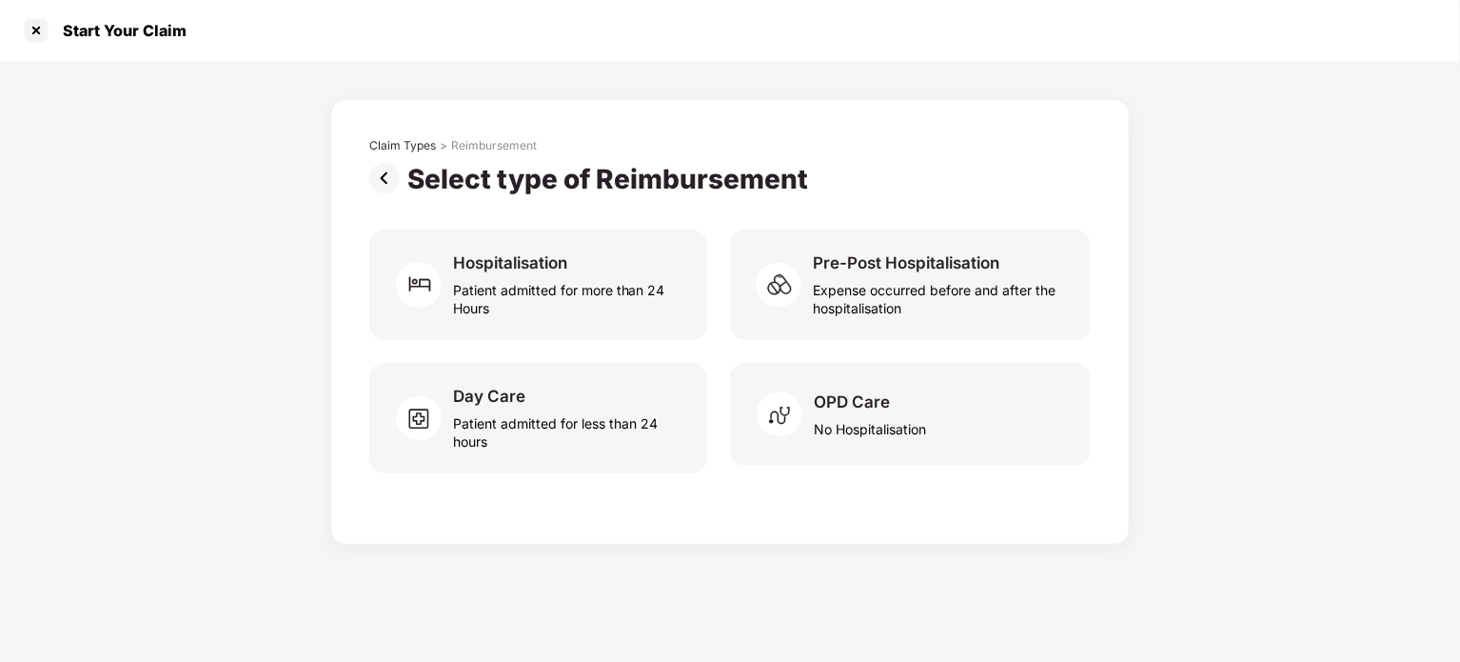
click at [385, 168] on img at bounding box center [388, 178] width 38 height 30
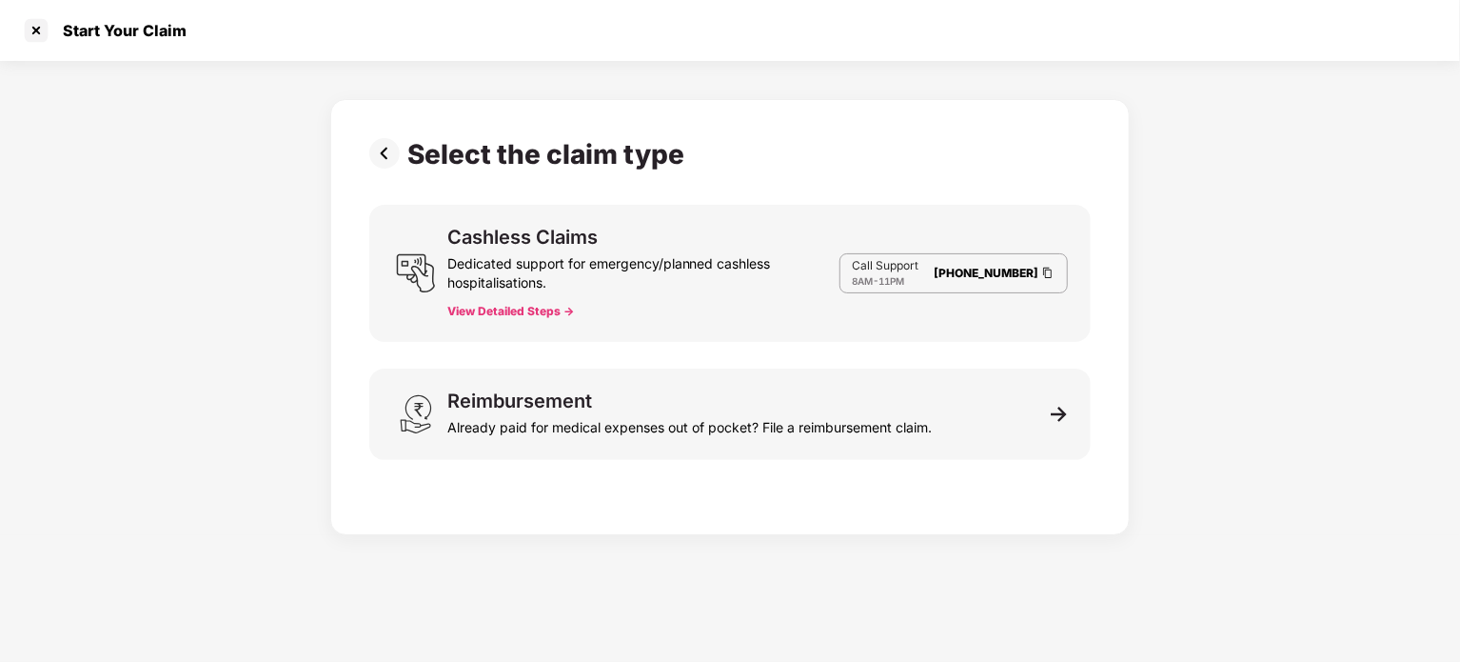
click at [385, 158] on img at bounding box center [388, 153] width 38 height 30
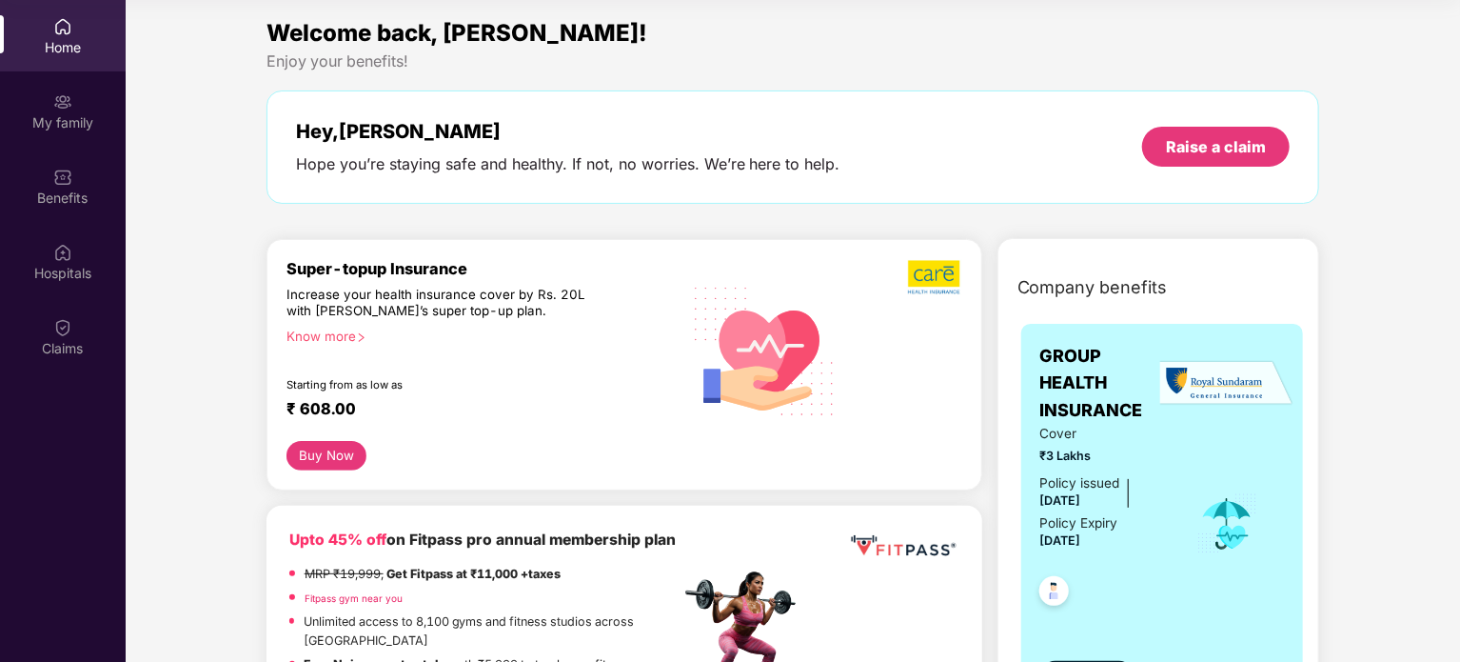
scroll to position [0, 0]
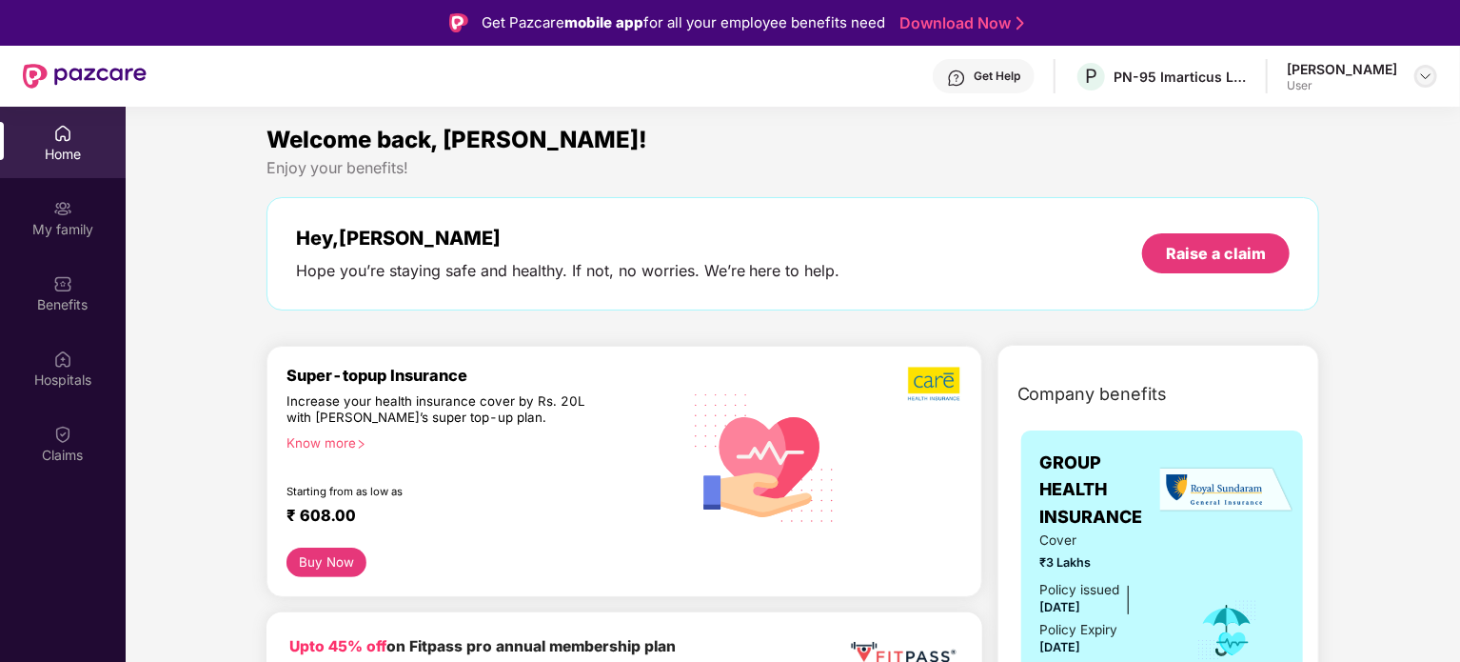
click at [1424, 76] on img at bounding box center [1425, 76] width 15 height 15
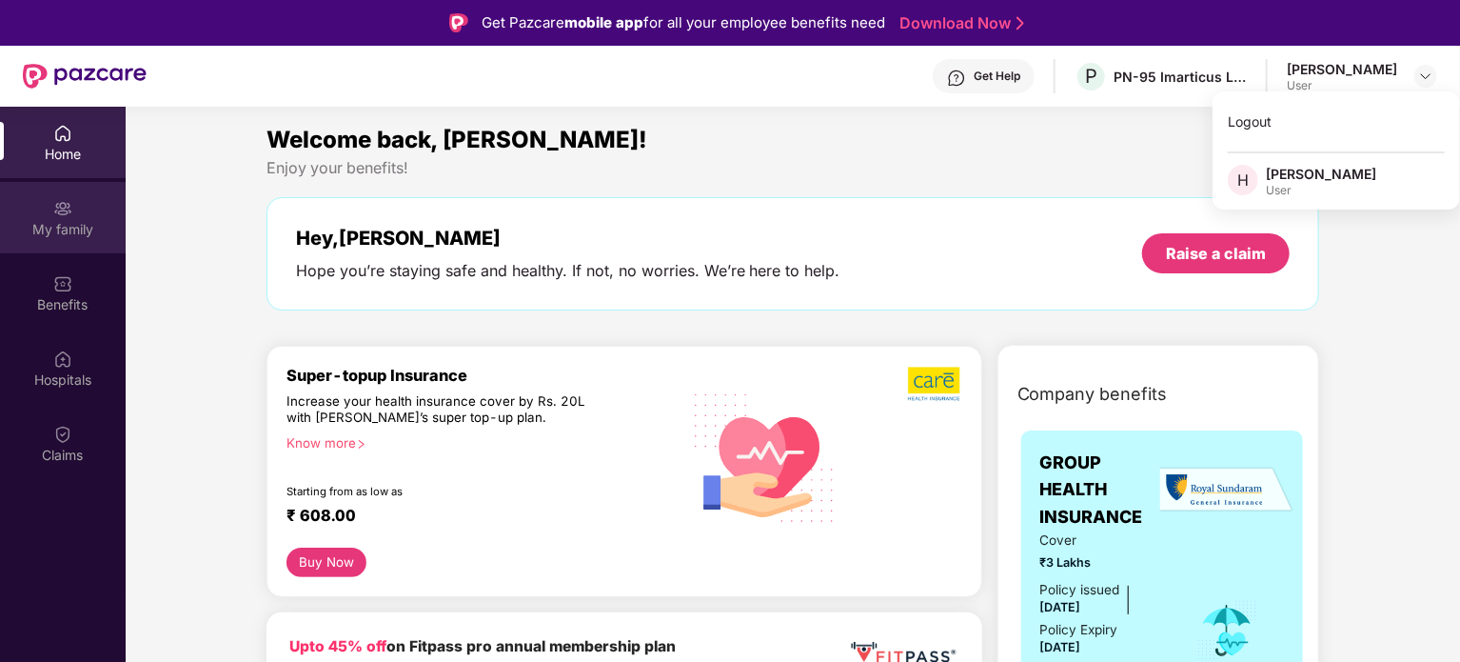
click at [42, 188] on div "My family" at bounding box center [63, 217] width 126 height 71
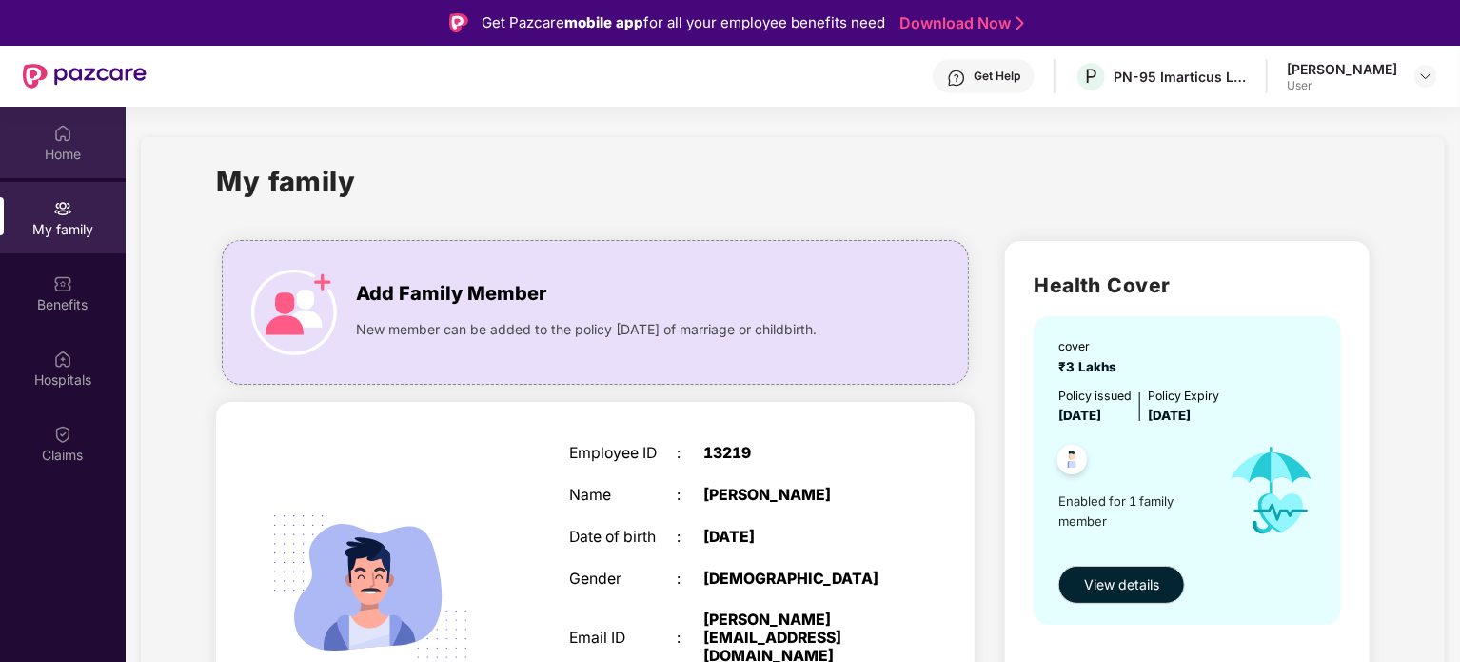
click at [71, 154] on div "Home" at bounding box center [63, 154] width 126 height 19
